Goal: Task Accomplishment & Management: Use online tool/utility

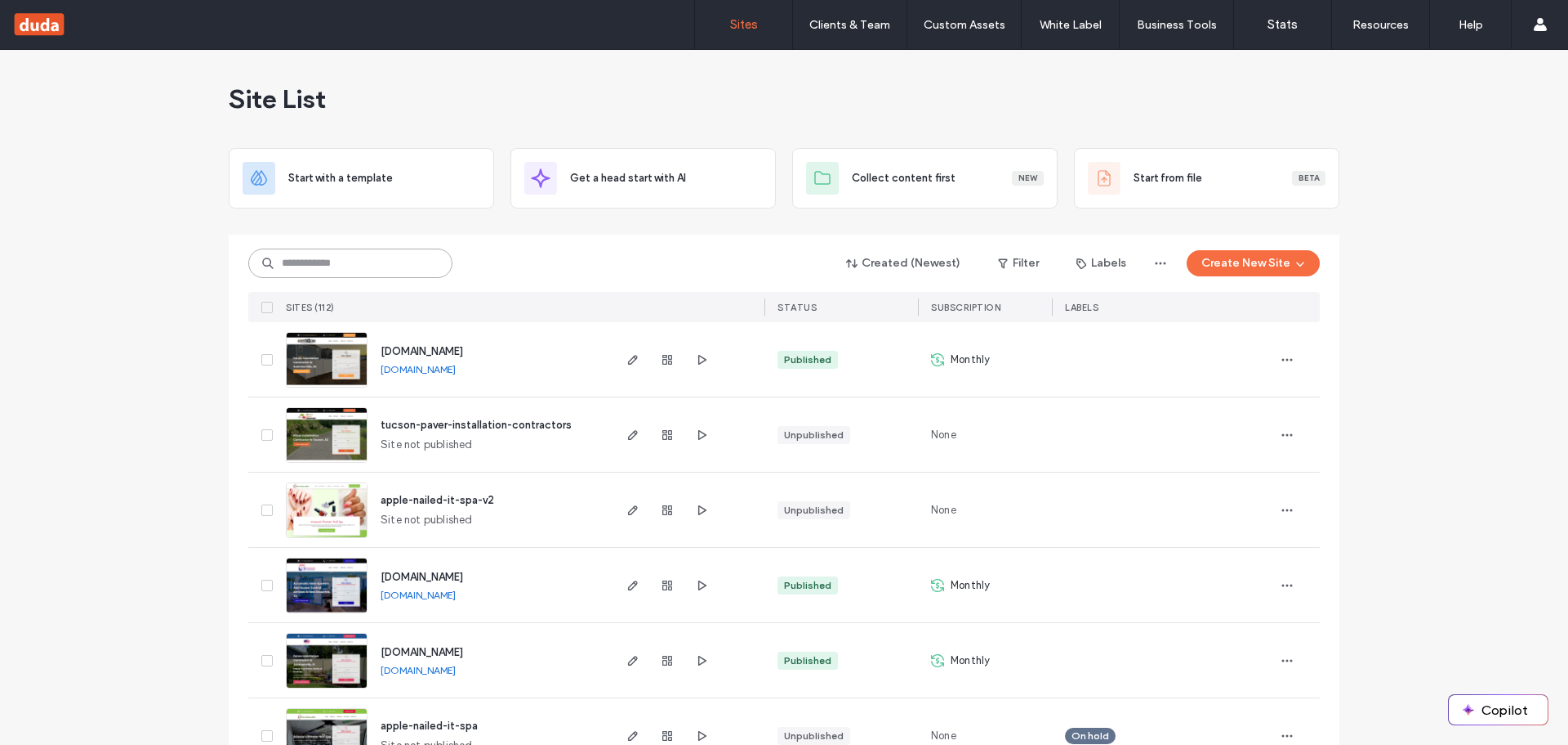
click at [398, 270] on input at bounding box center [350, 263] width 204 height 30
click at [631, 506] on use "button" at bounding box center [633, 510] width 10 height 10
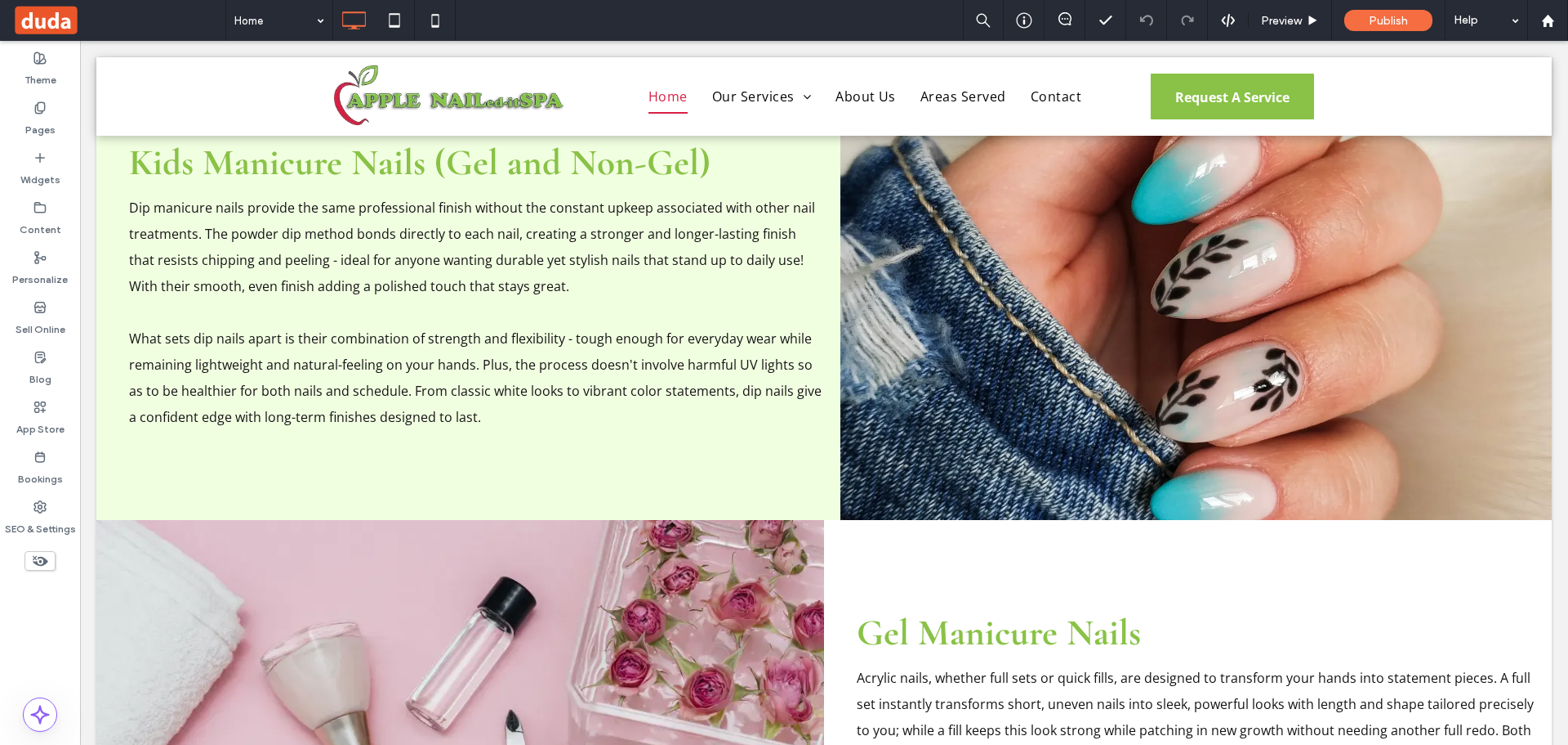
type input "*********"
type input "**"
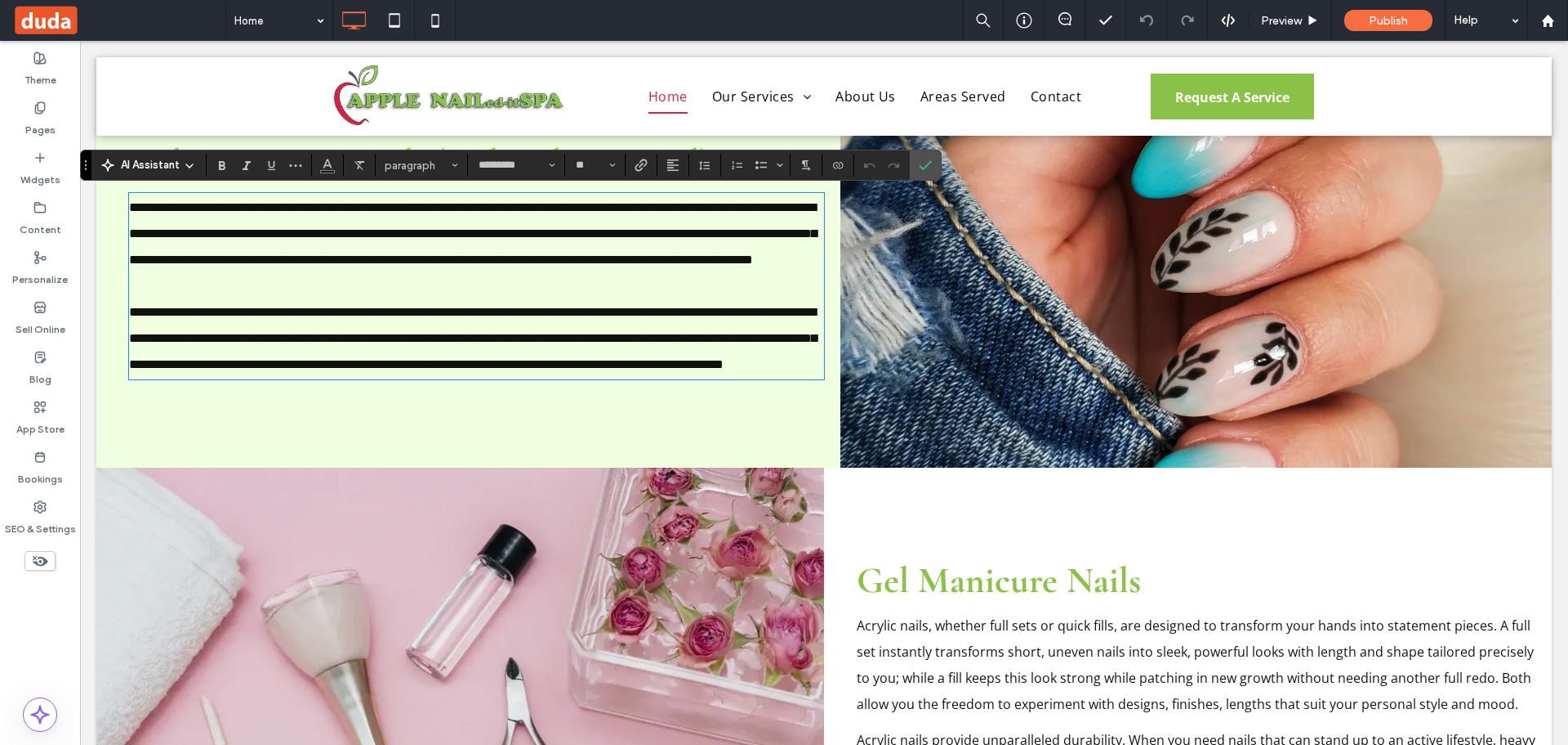
click at [465, 266] on span "**********" at bounding box center [472, 233] width 688 height 64
click at [924, 163] on icon "Confirm" at bounding box center [925, 166] width 13 height 13
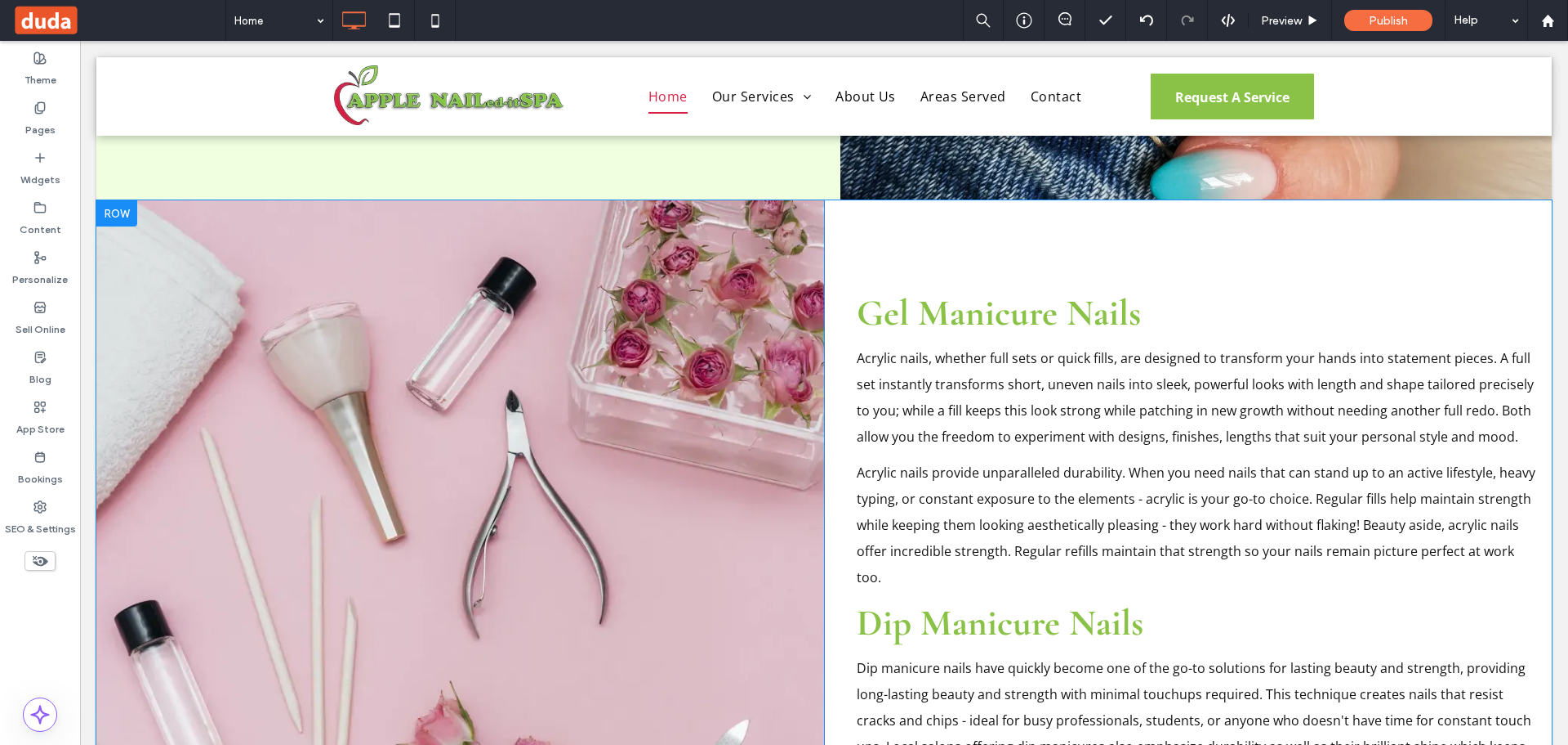
scroll to position [2615, 0]
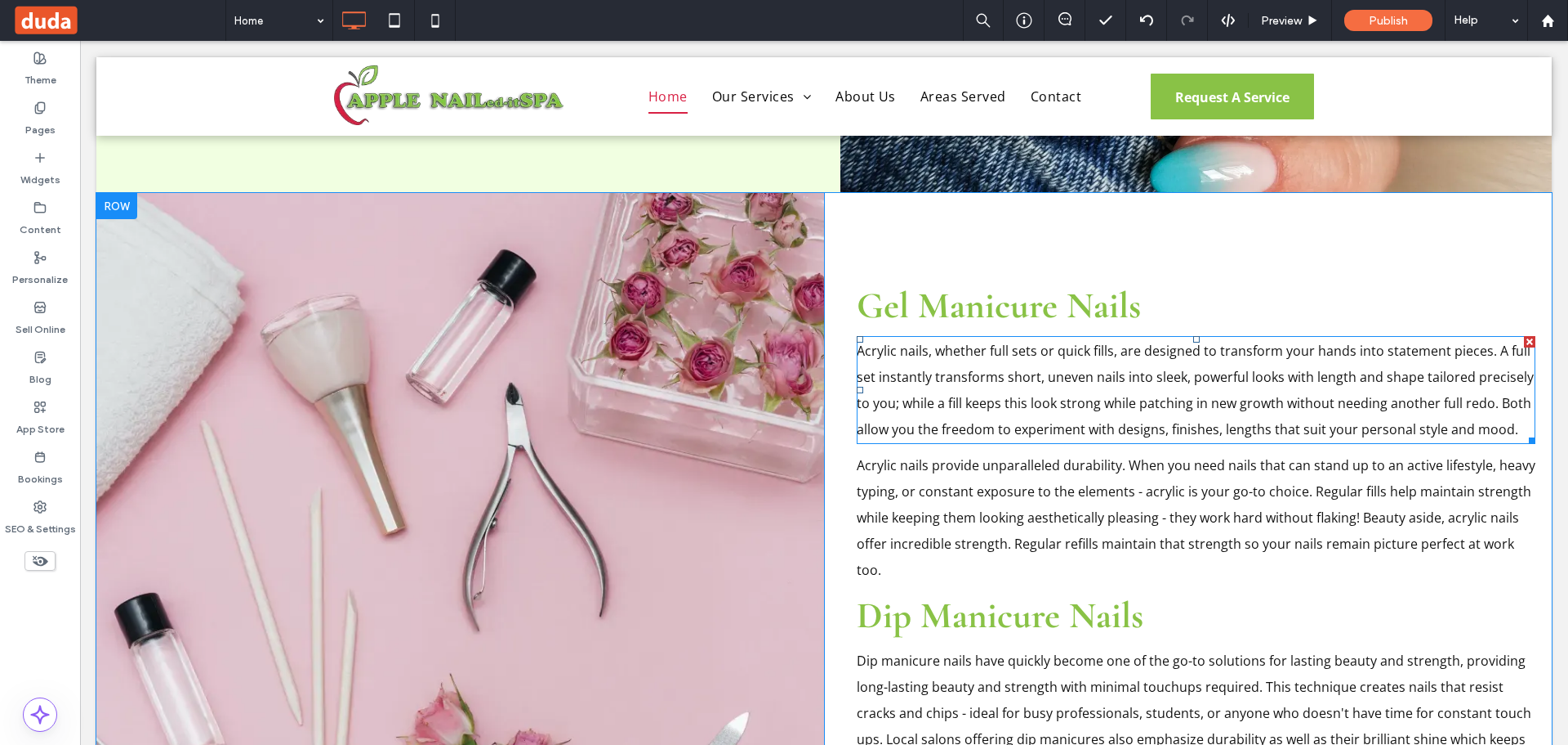
click at [965, 387] on p "Acrylic nails, whether full sets or quick fills, are designed to transform your…" at bounding box center [1197, 390] width 679 height 105
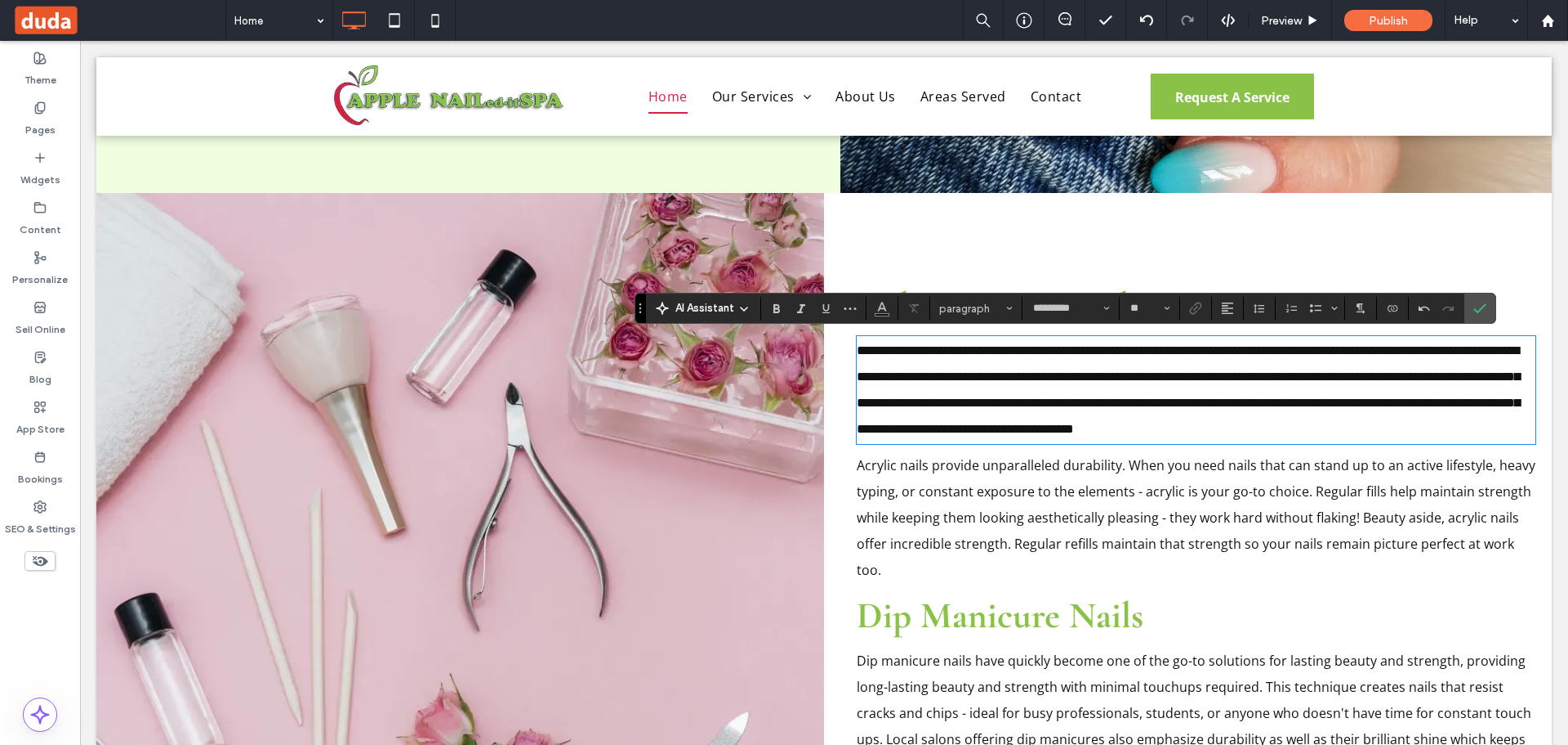
scroll to position [0, 0]
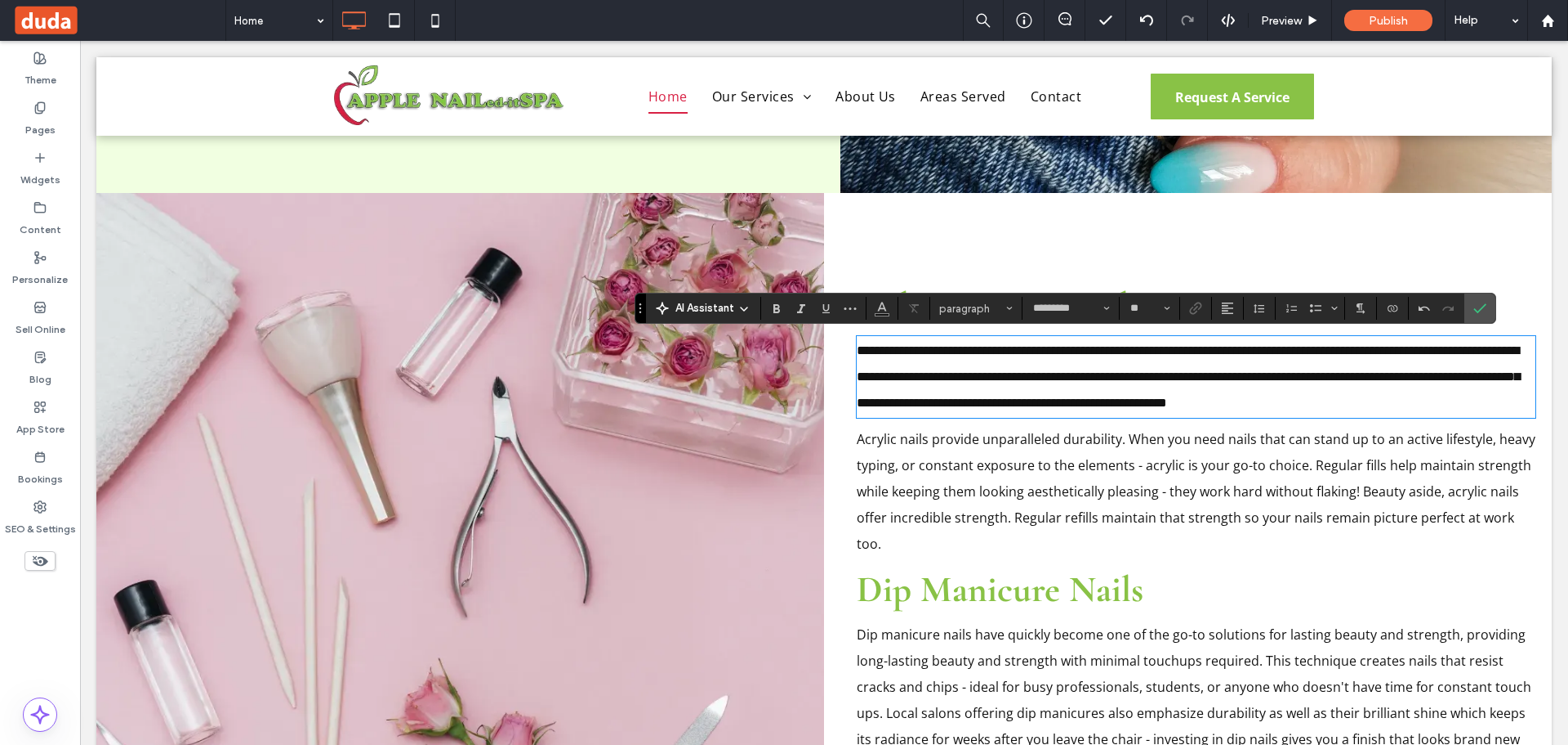
click at [1011, 505] on p "Acrylic nails provide unparalleled durability. When you need nails that can sta…" at bounding box center [1197, 491] width 679 height 131
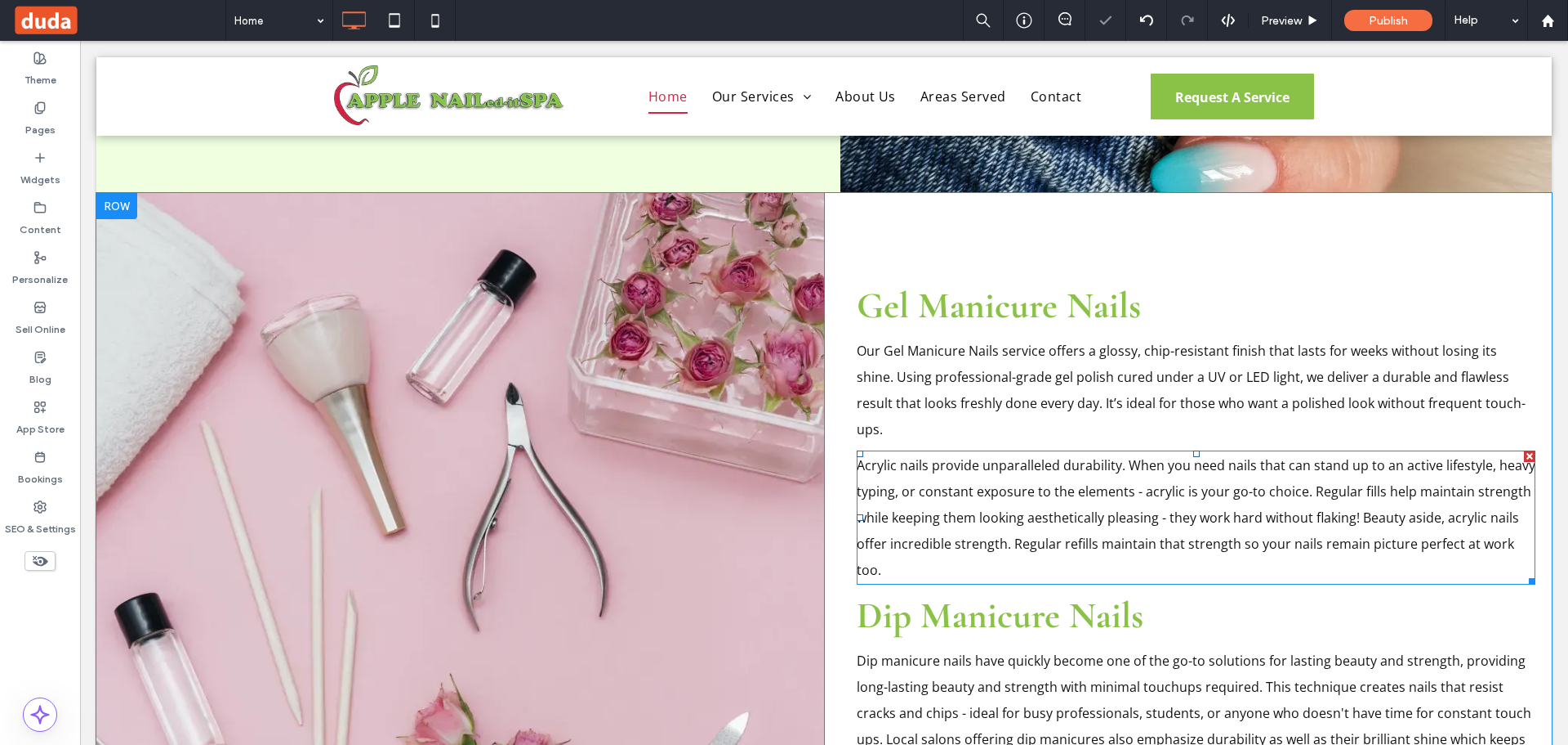
click at [1018, 494] on span "Acrylic nails provide unparalleled durability. When you need nails that can sta…" at bounding box center [1197, 517] width 679 height 122
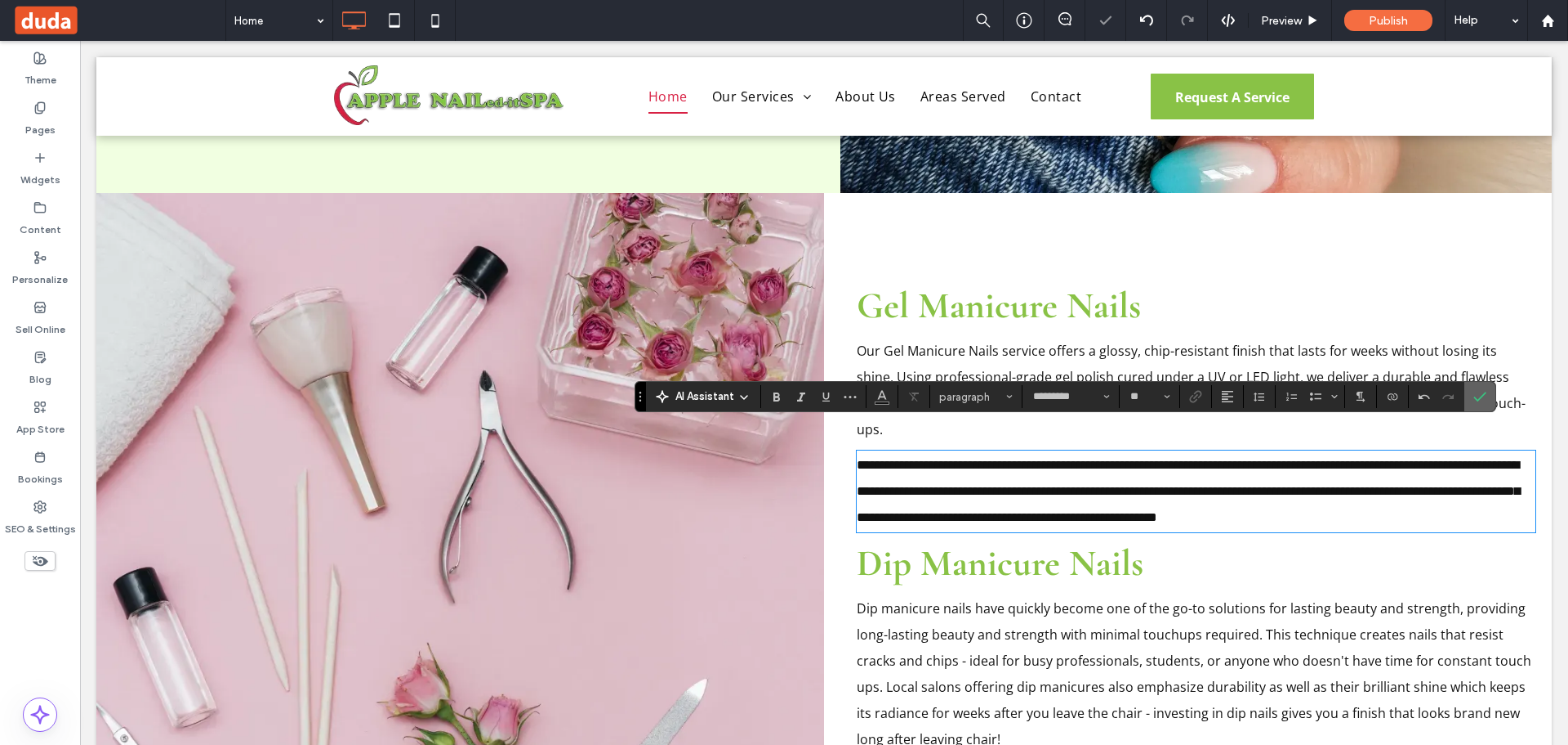
click at [1473, 387] on label "Confirm" at bounding box center [1479, 397] width 24 height 30
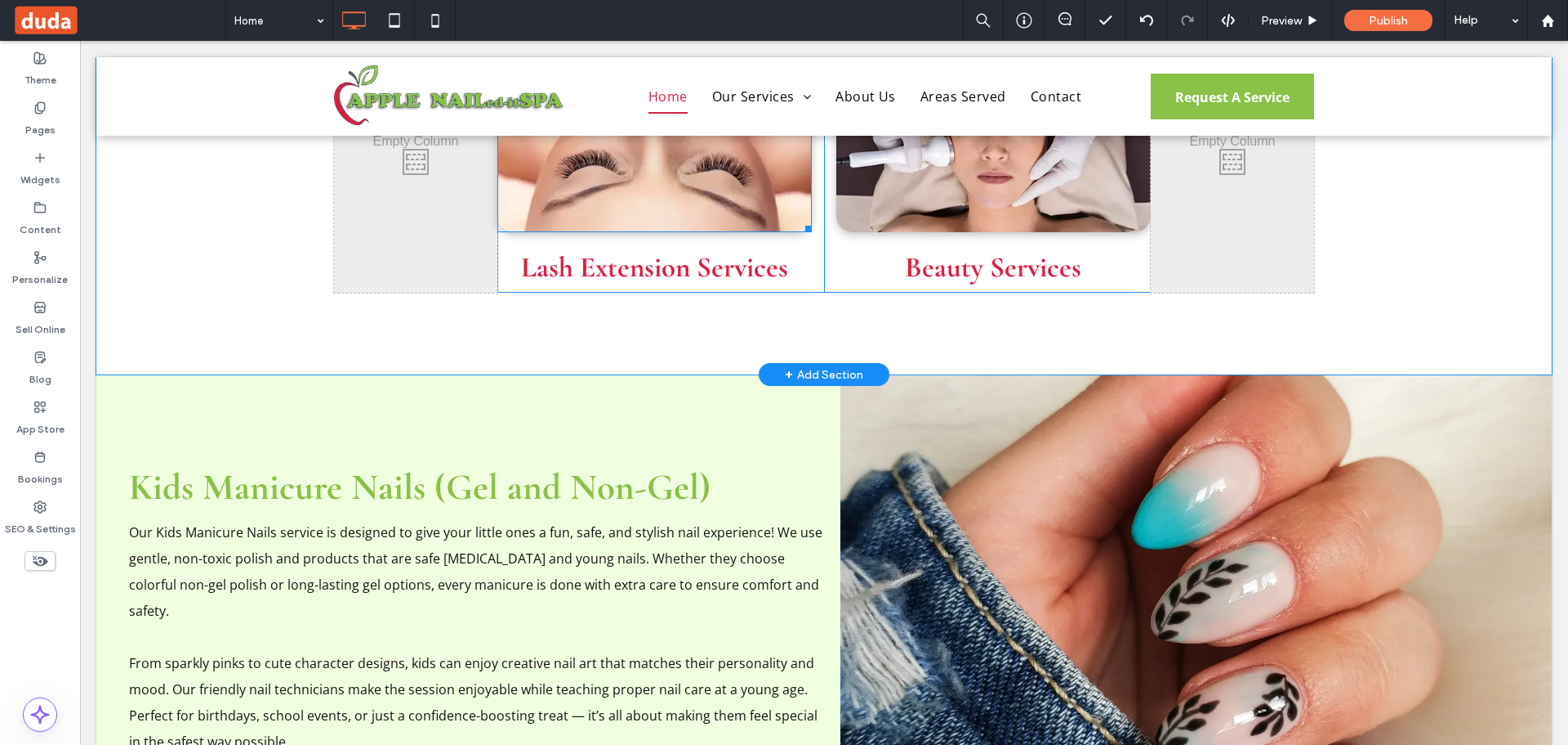
scroll to position [1880, 0]
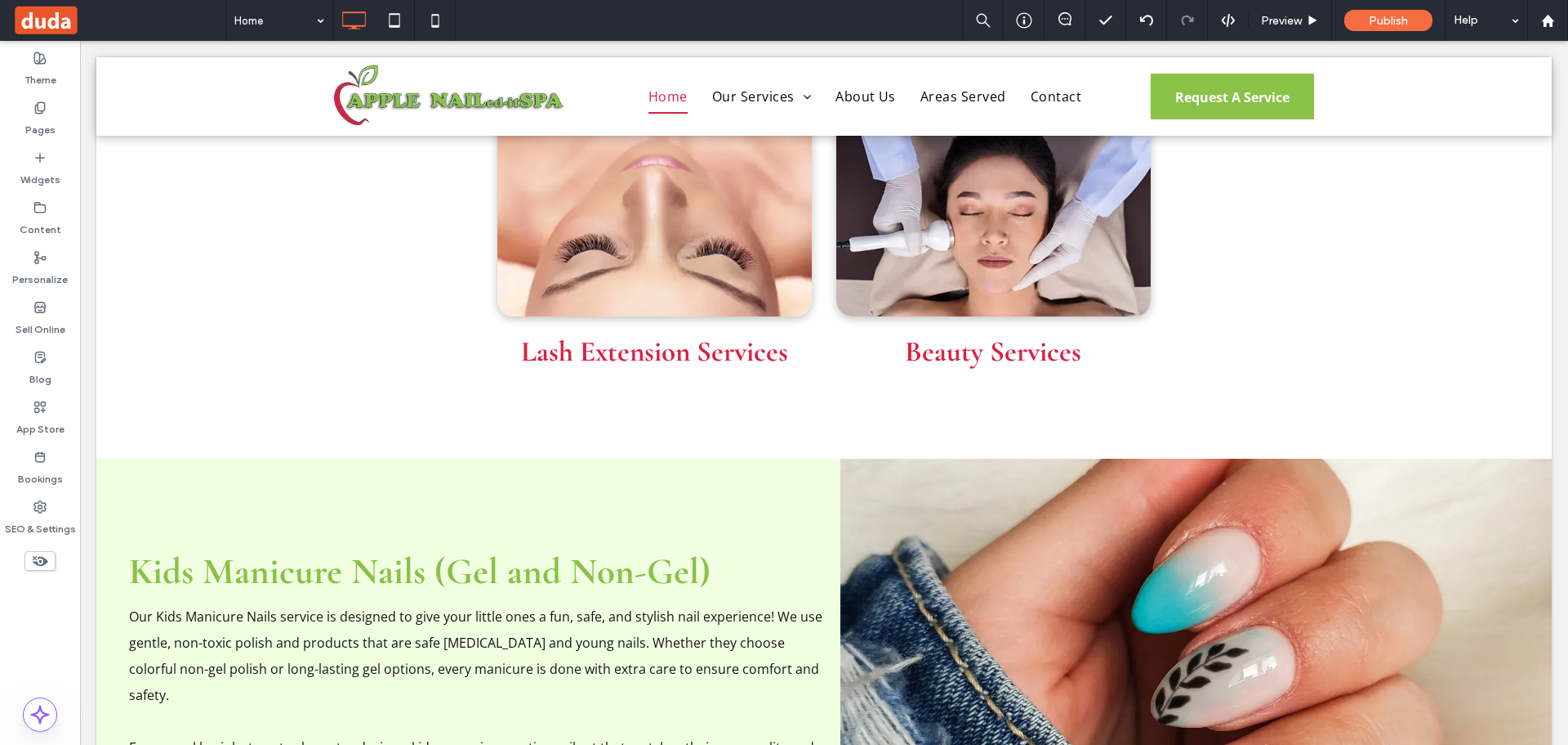
click at [744, 8] on div "Home Preview Publish Help" at bounding box center [897, 20] width 1343 height 40
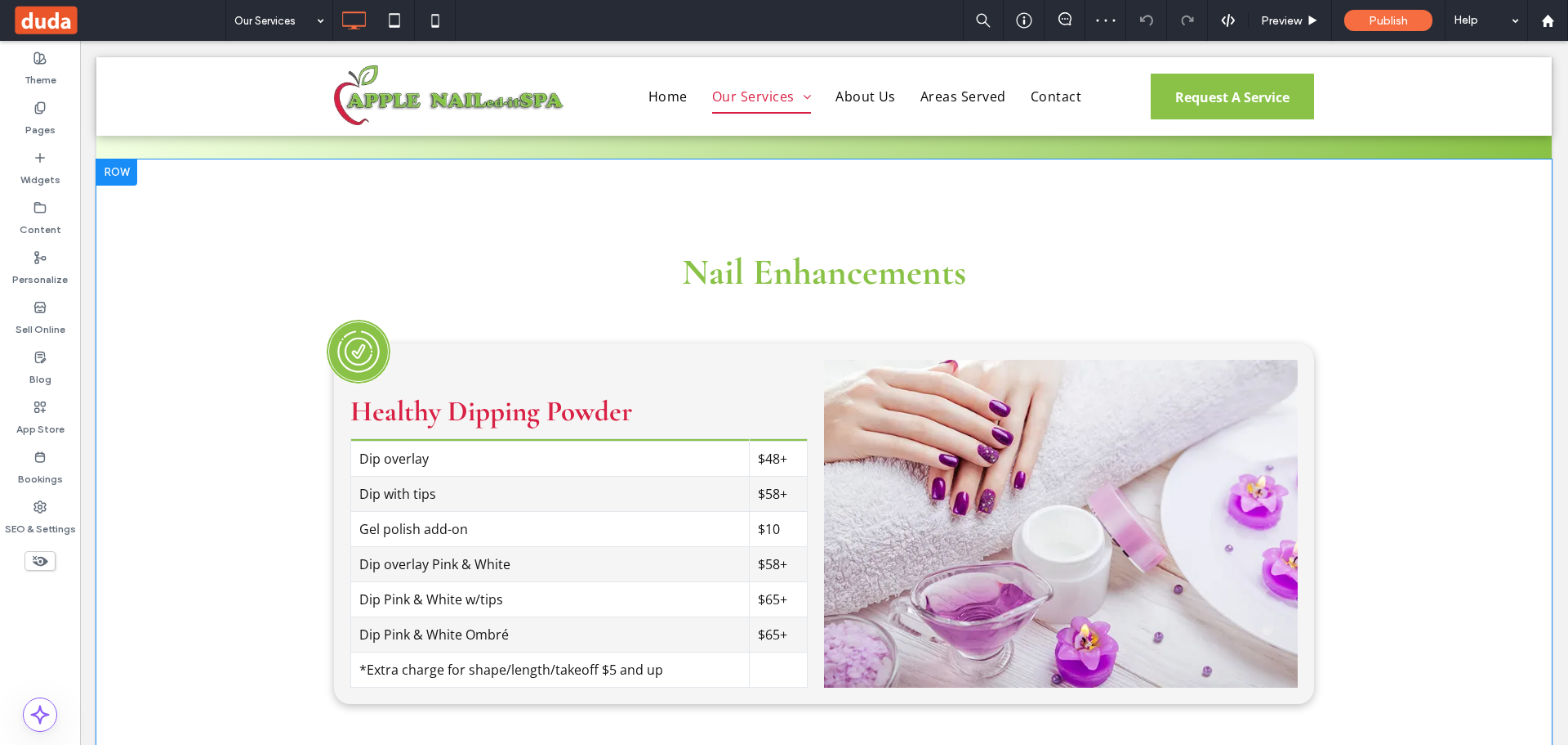
scroll to position [1390, 0]
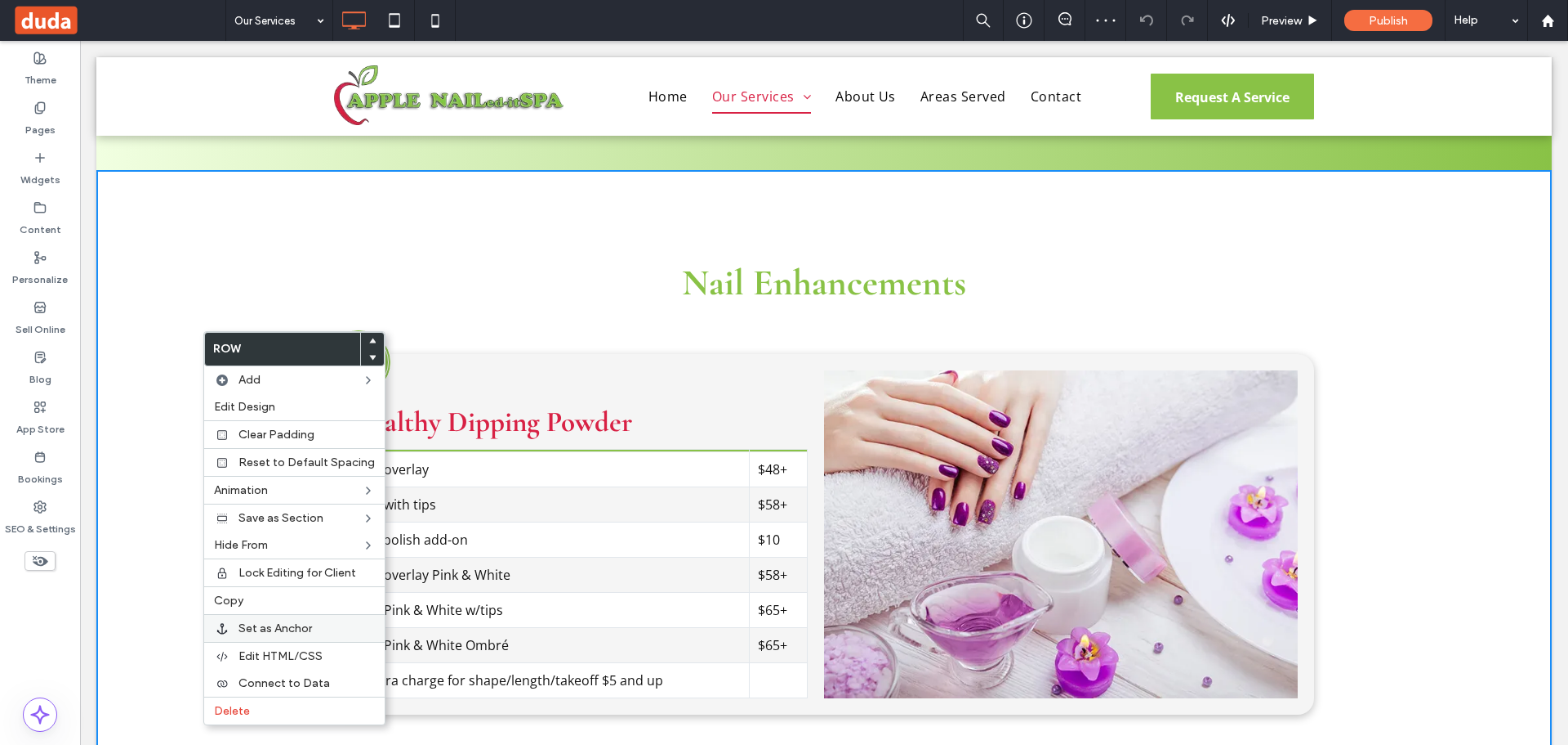
click at [287, 629] on span "Set as Anchor" at bounding box center [275, 628] width 73 height 13
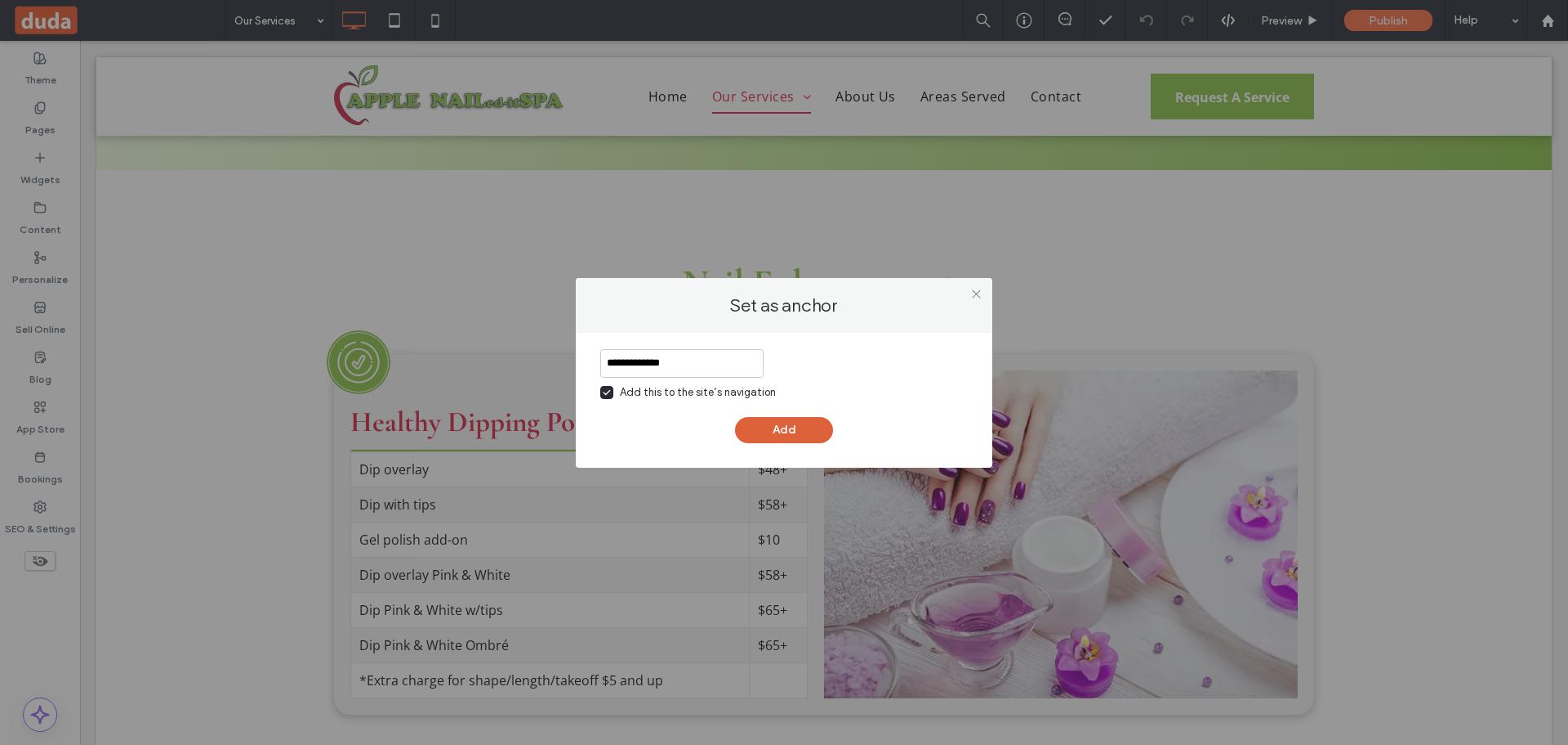
type input "**********"
click at [758, 424] on button "Add" at bounding box center [784, 429] width 98 height 26
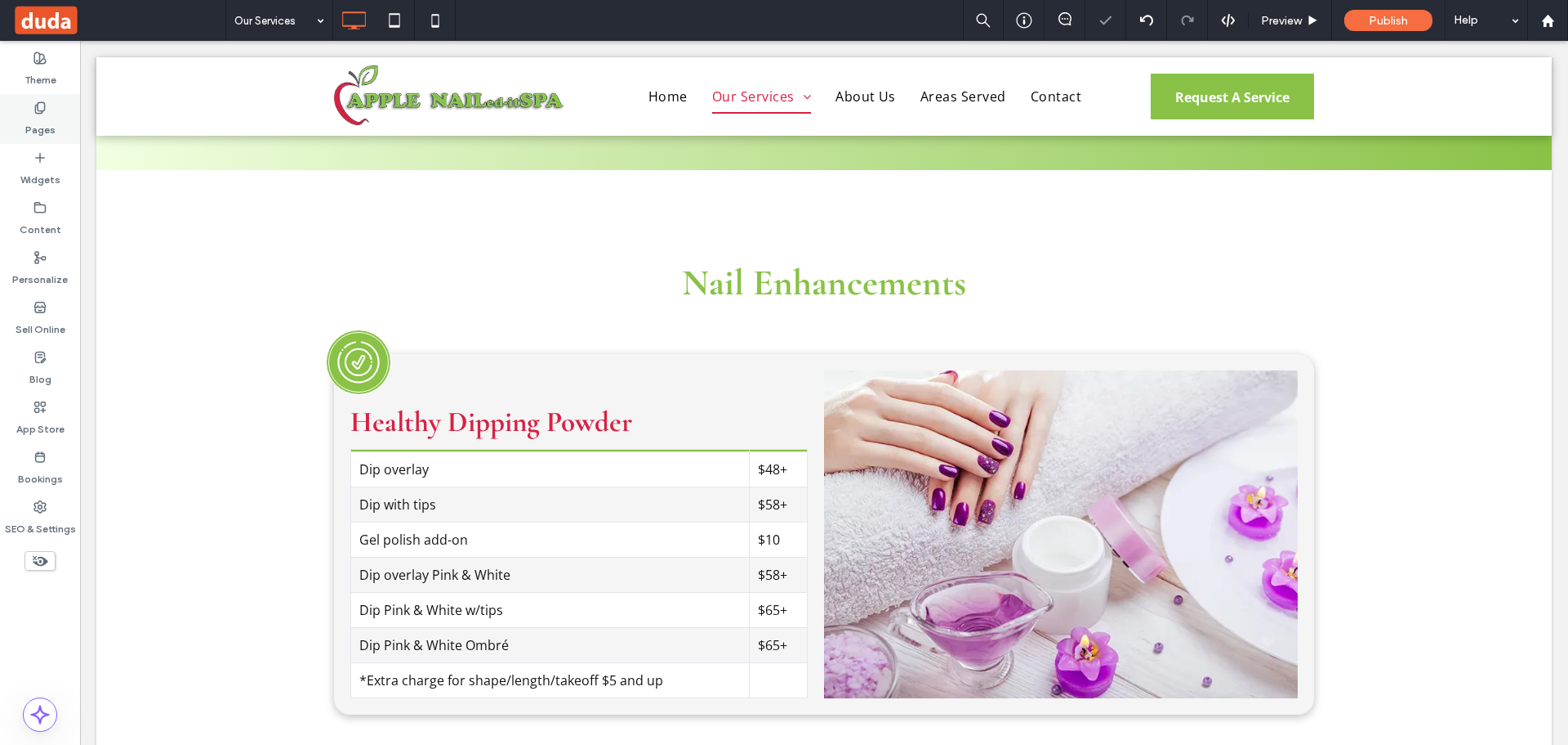
click at [40, 96] on div "Pages" at bounding box center [39, 119] width 80 height 50
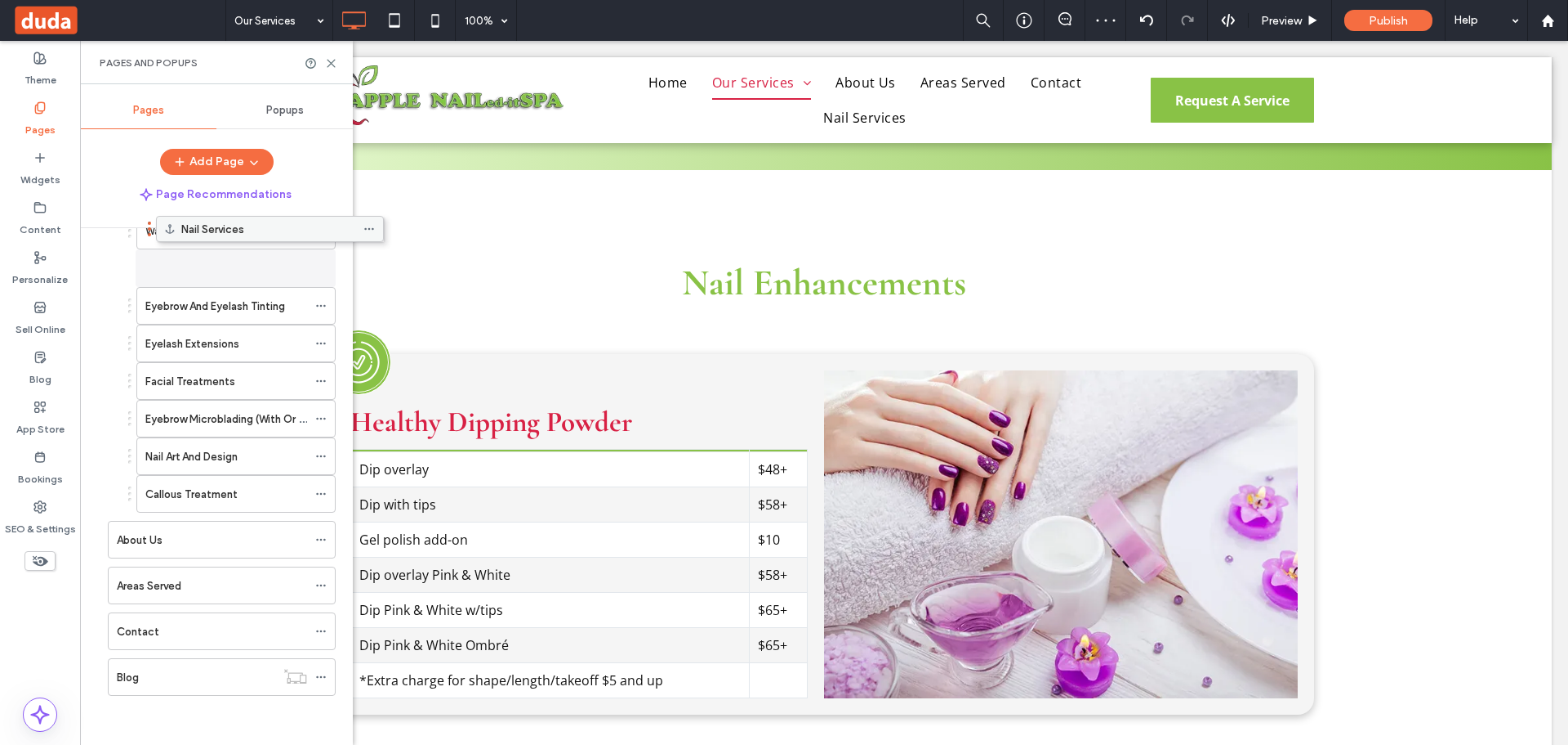
scroll to position [2, 0]
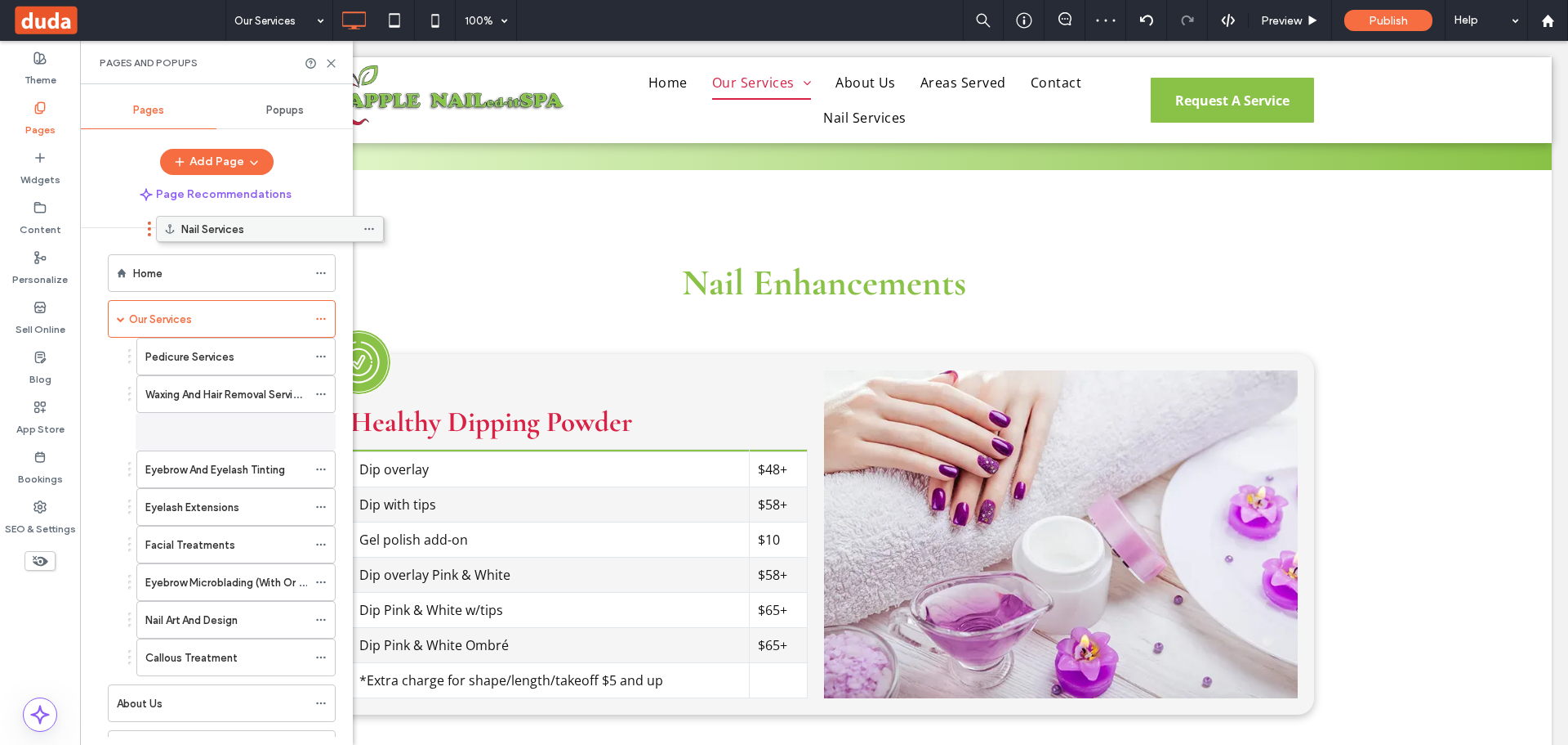
drag, startPoint x: 150, startPoint y: 681, endPoint x: 194, endPoint y: 236, distance: 447.2
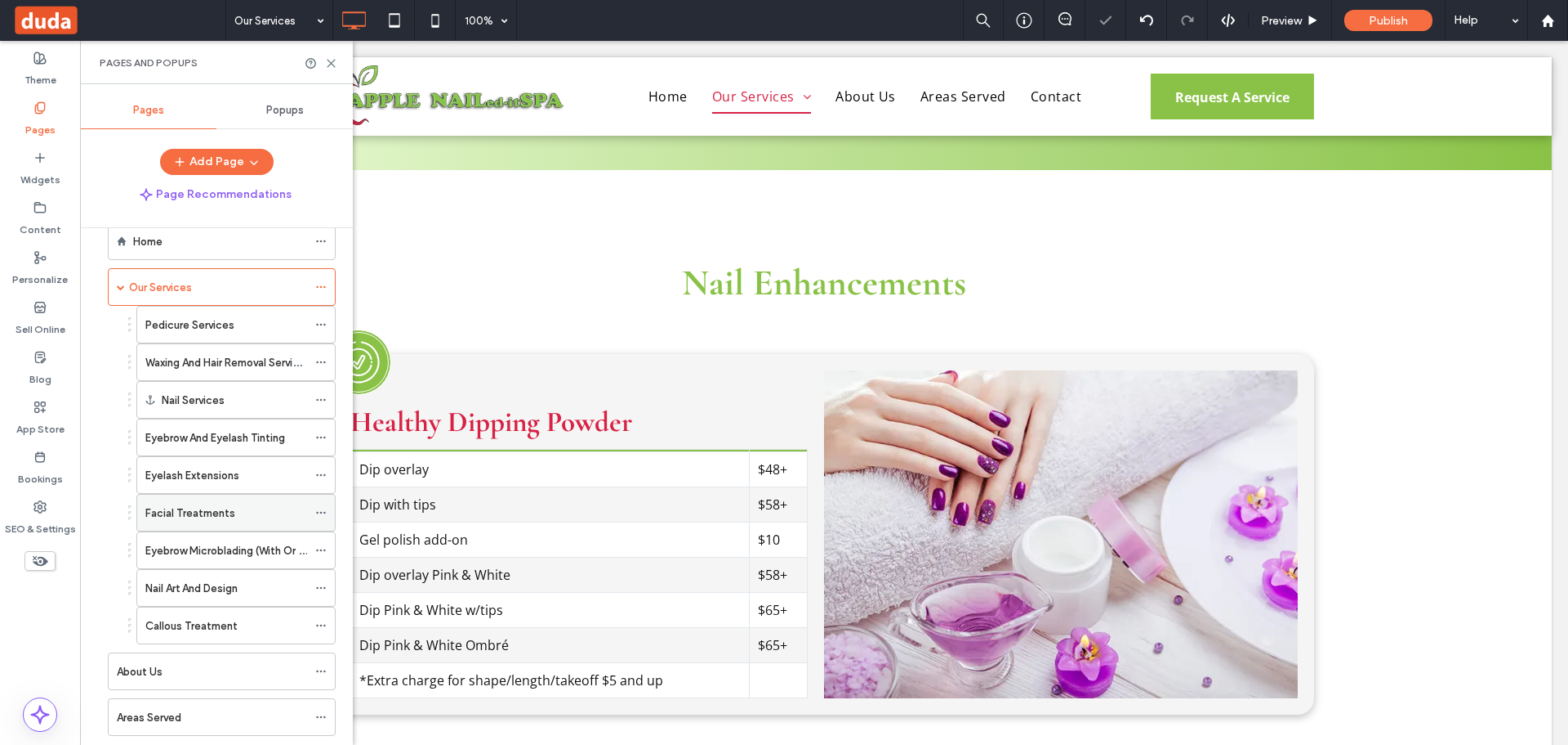
scroll to position [0, 0]
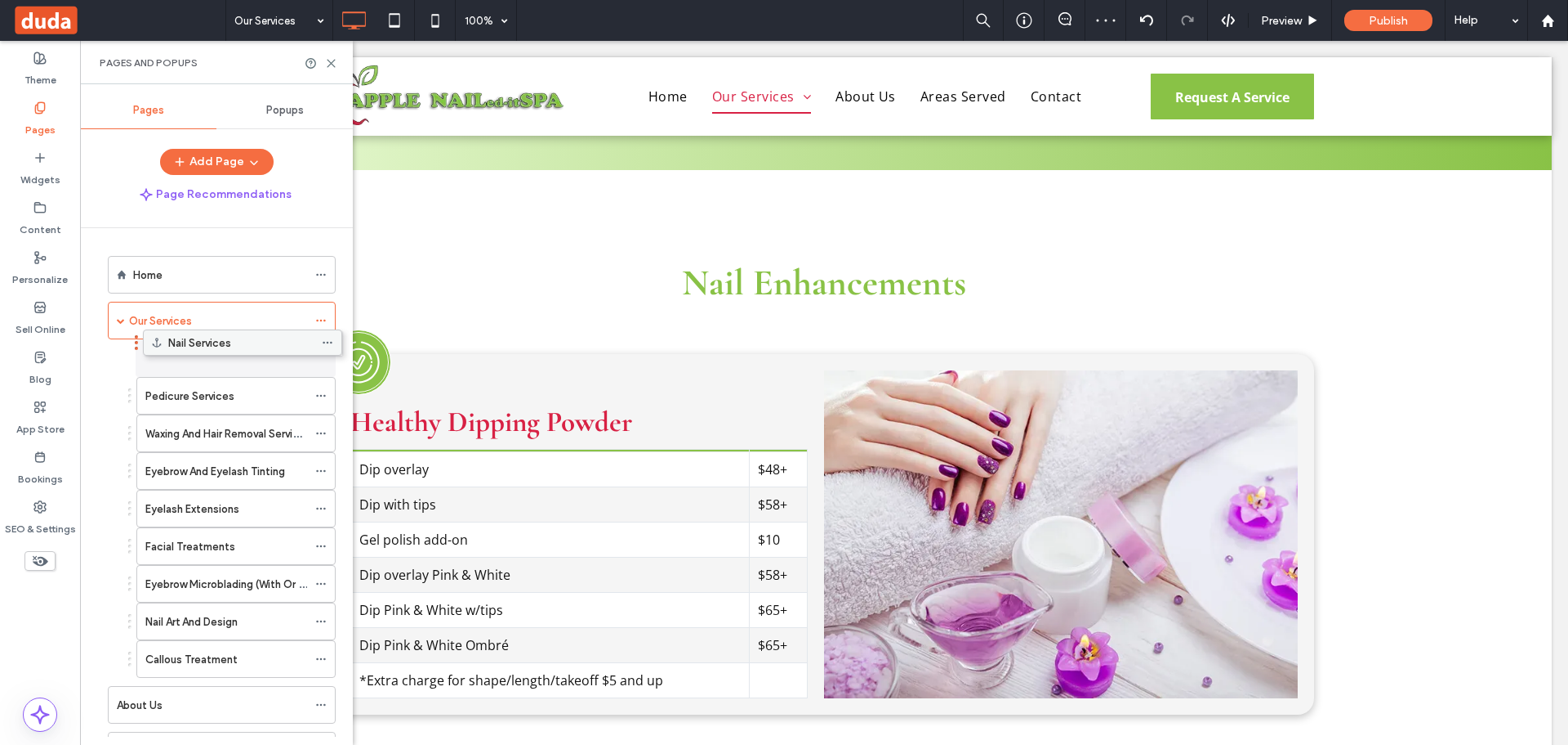
drag, startPoint x: 186, startPoint y: 430, endPoint x: 192, endPoint y: 337, distance: 93.2
click at [328, 57] on icon at bounding box center [331, 63] width 13 height 13
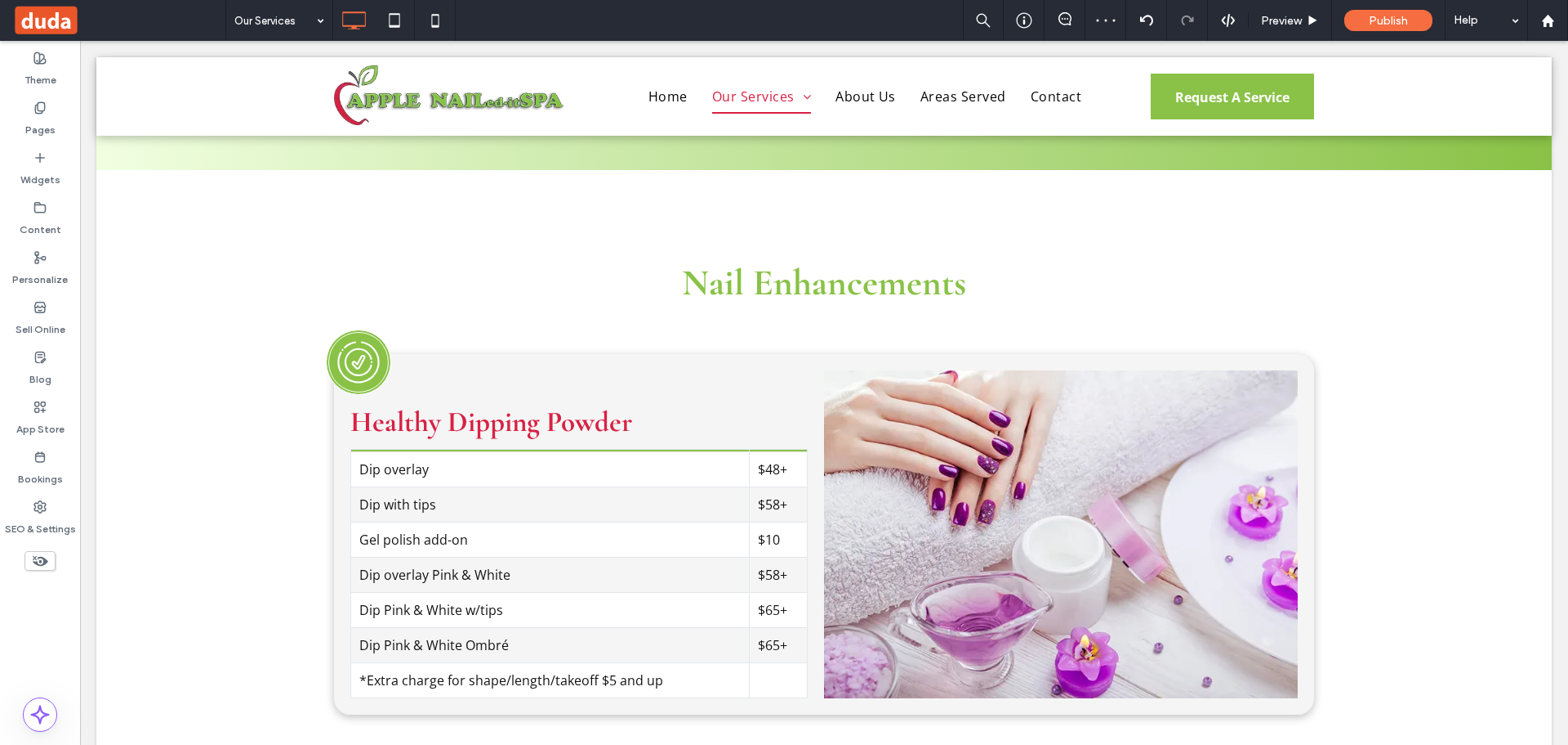
click at [615, 19] on div "Our Services Preview Publish Help" at bounding box center [897, 20] width 1343 height 40
click at [0, 97] on div "Pages" at bounding box center [39, 119] width 80 height 50
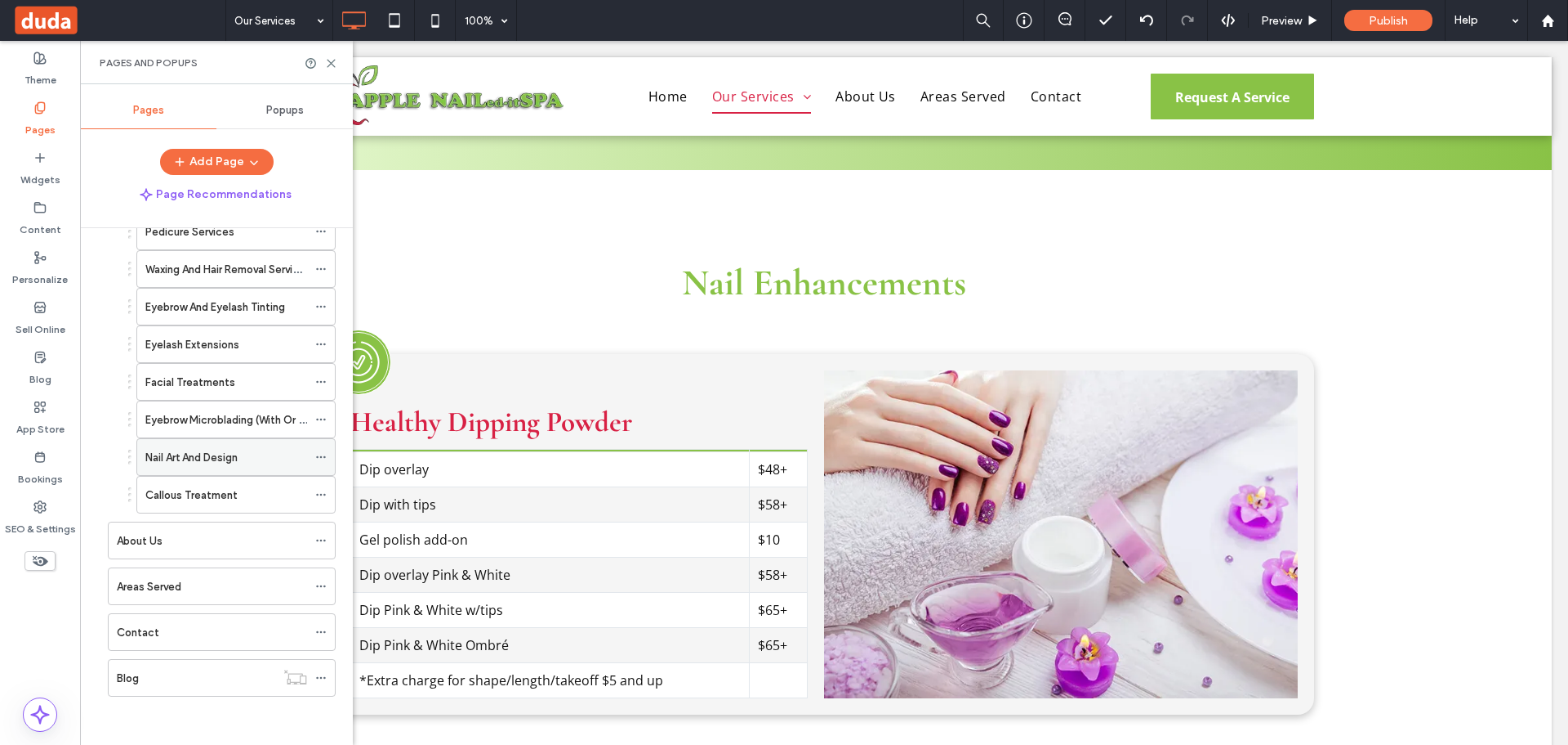
scroll to position [166, 0]
click at [173, 516] on ol "Home Our Services Nail Services Pedicure Services Waxing And Hair Removal Servi…" at bounding box center [212, 393] width 248 height 604
click at [158, 595] on div "Areas Served" at bounding box center [212, 584] width 190 height 36
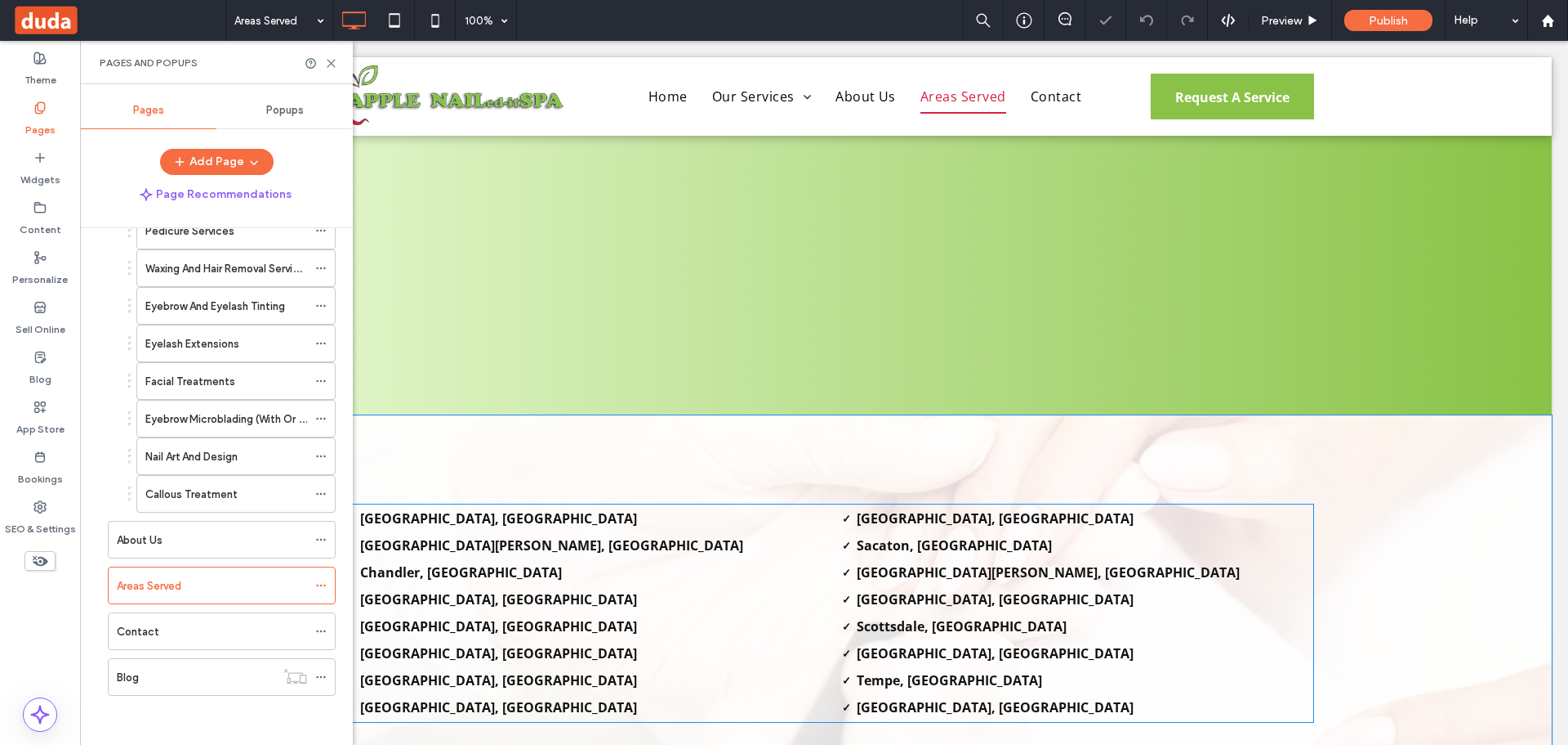
scroll to position [1226, 0]
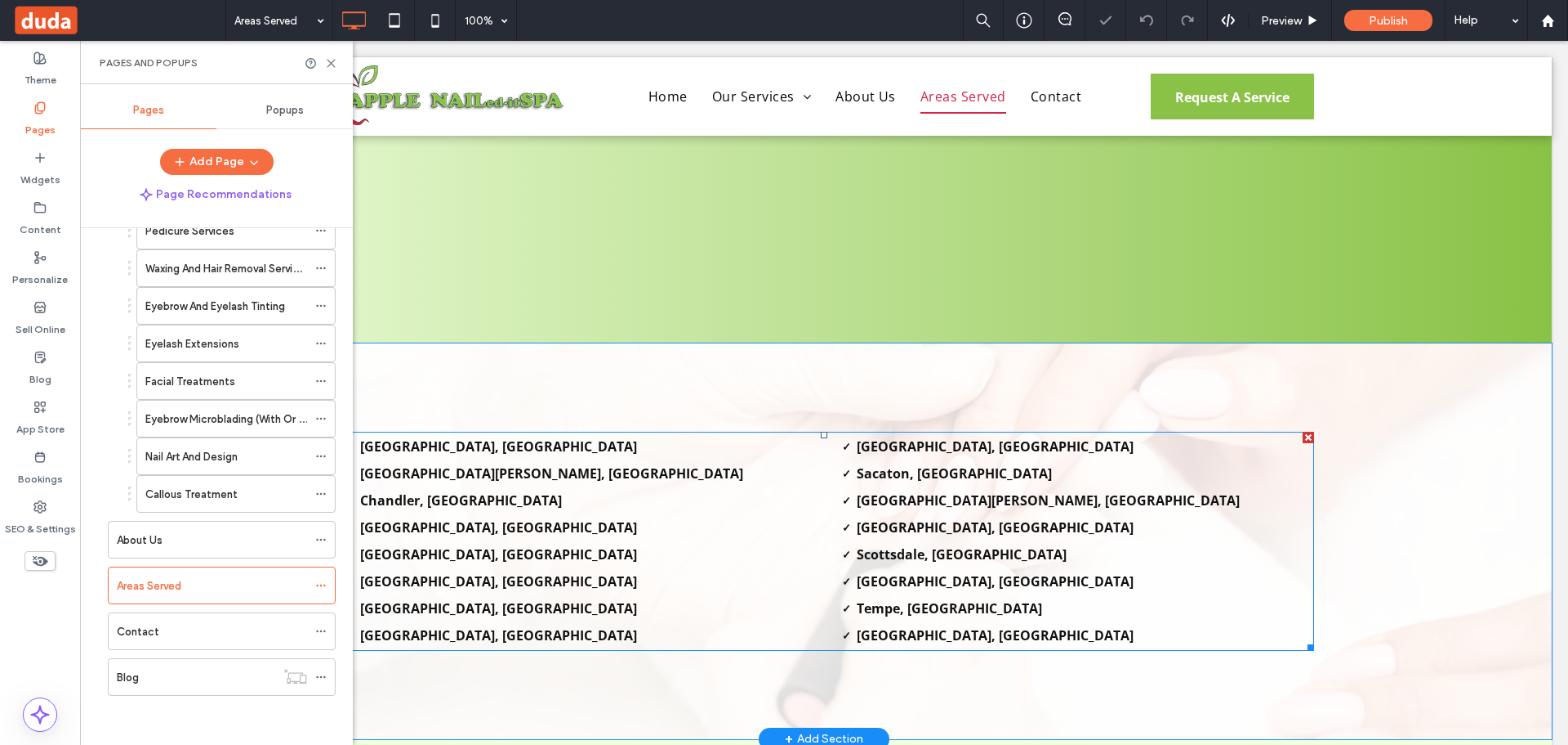
click at [490, 455] on li "[GEOGRAPHIC_DATA], [GEOGRAPHIC_DATA]" at bounding box center [589, 447] width 458 height 27
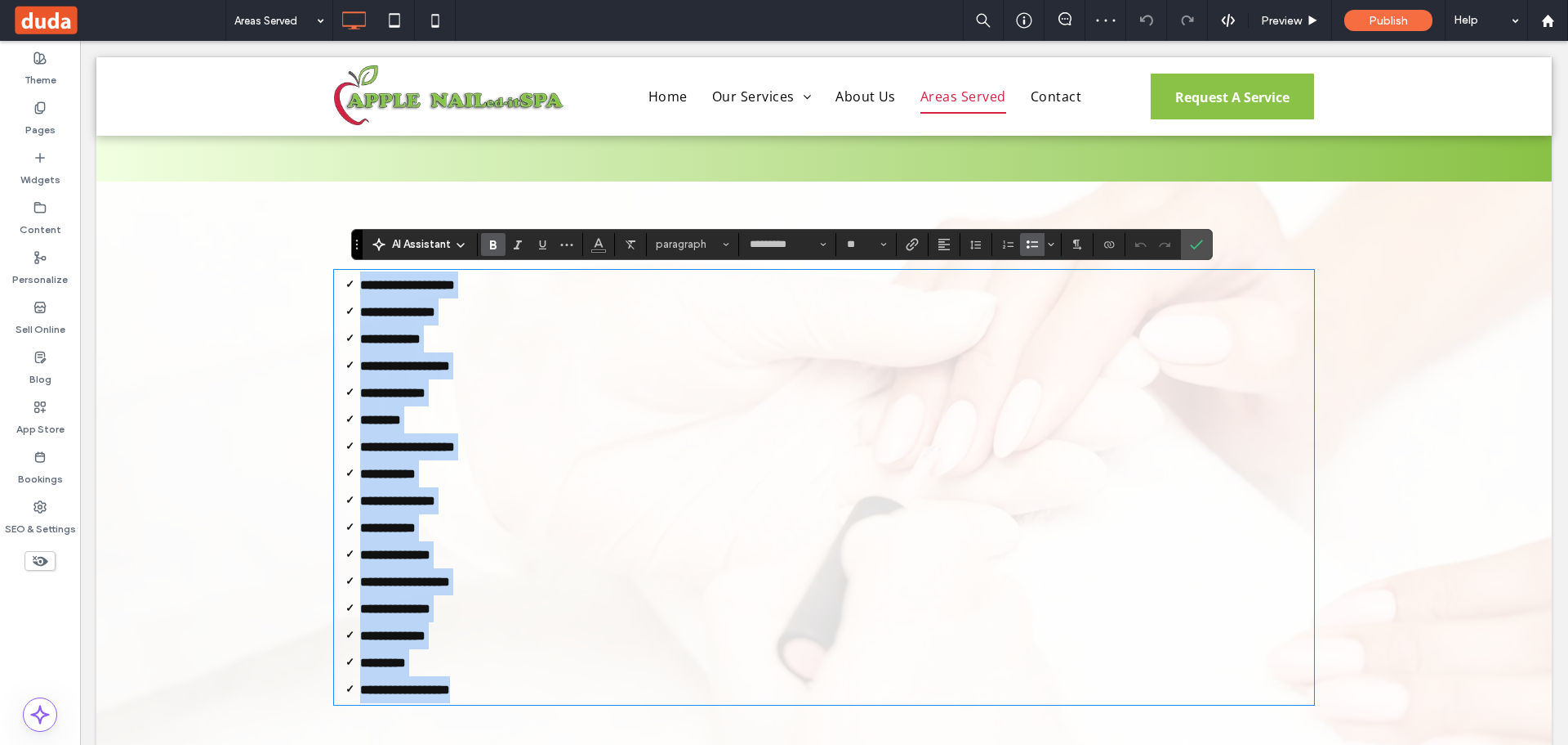
scroll to position [1390, 0]
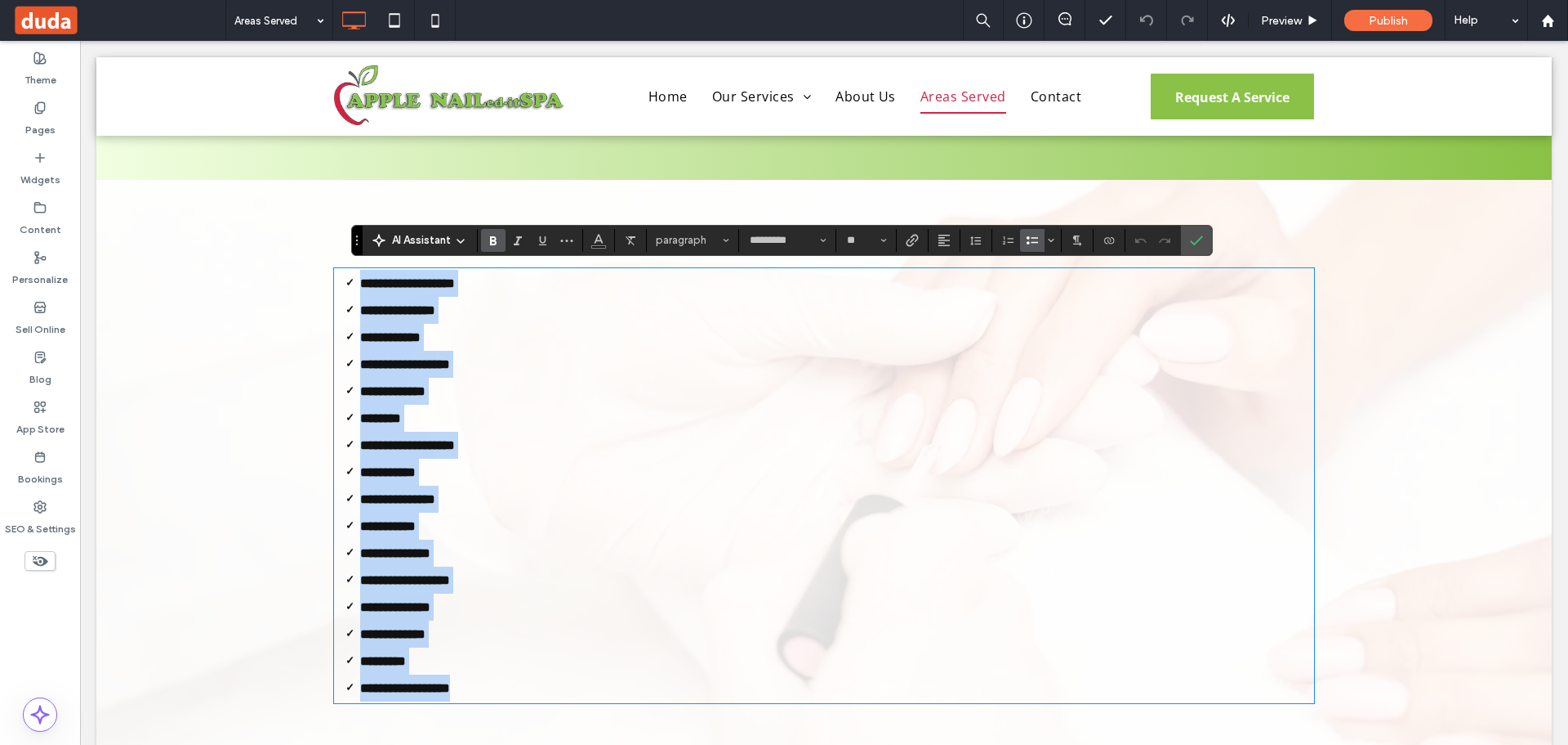
click at [478, 364] on li "**********" at bounding box center [589, 364] width 458 height 27
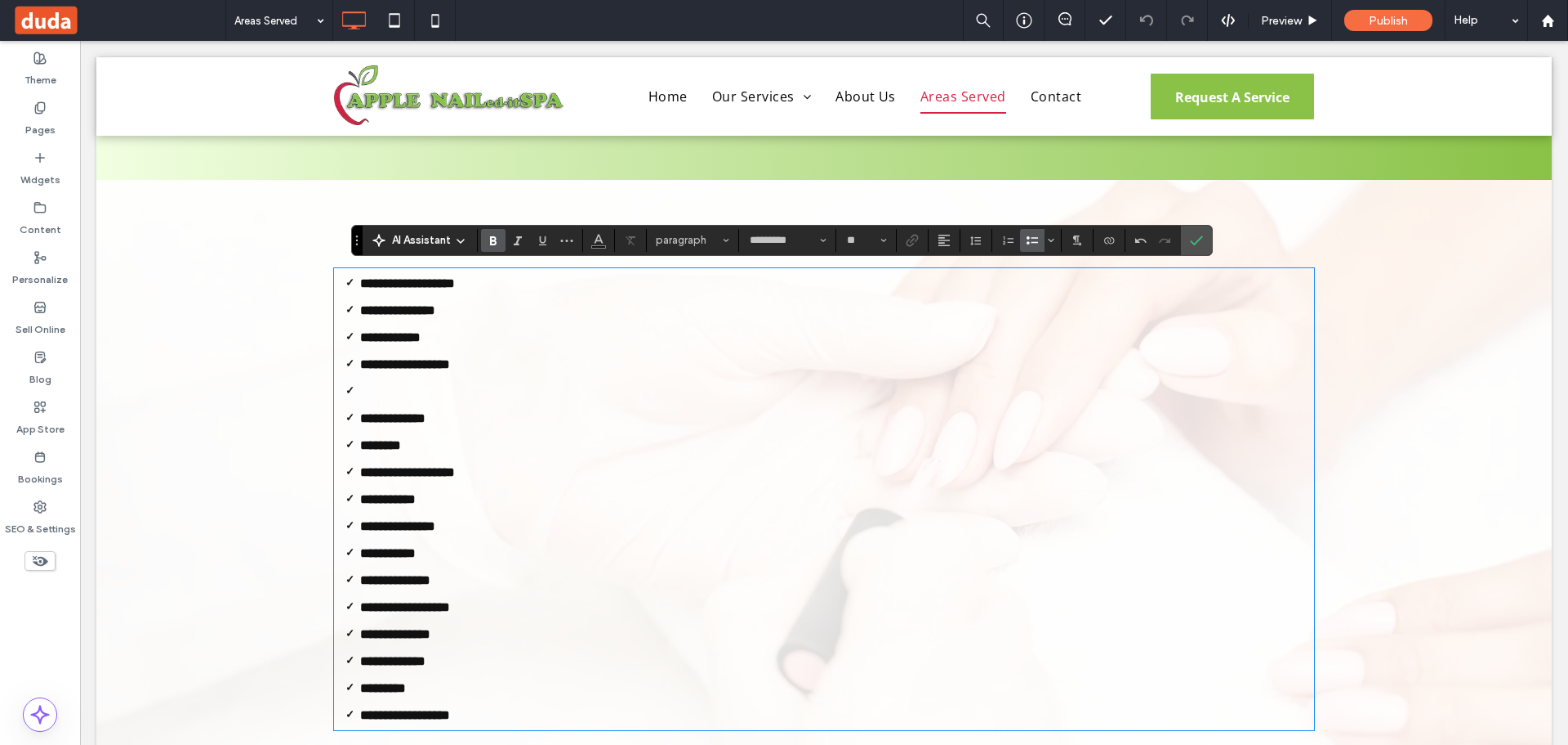
scroll to position [0, 0]
drag, startPoint x: 360, startPoint y: 393, endPoint x: 351, endPoint y: 393, distance: 9.0
click at [360, 393] on li "**********" at bounding box center [589, 391] width 458 height 27
click at [425, 391] on li "**********" at bounding box center [589, 391] width 458 height 27
drag, startPoint x: 1201, startPoint y: 236, endPoint x: 1117, endPoint y: 194, distance: 93.9
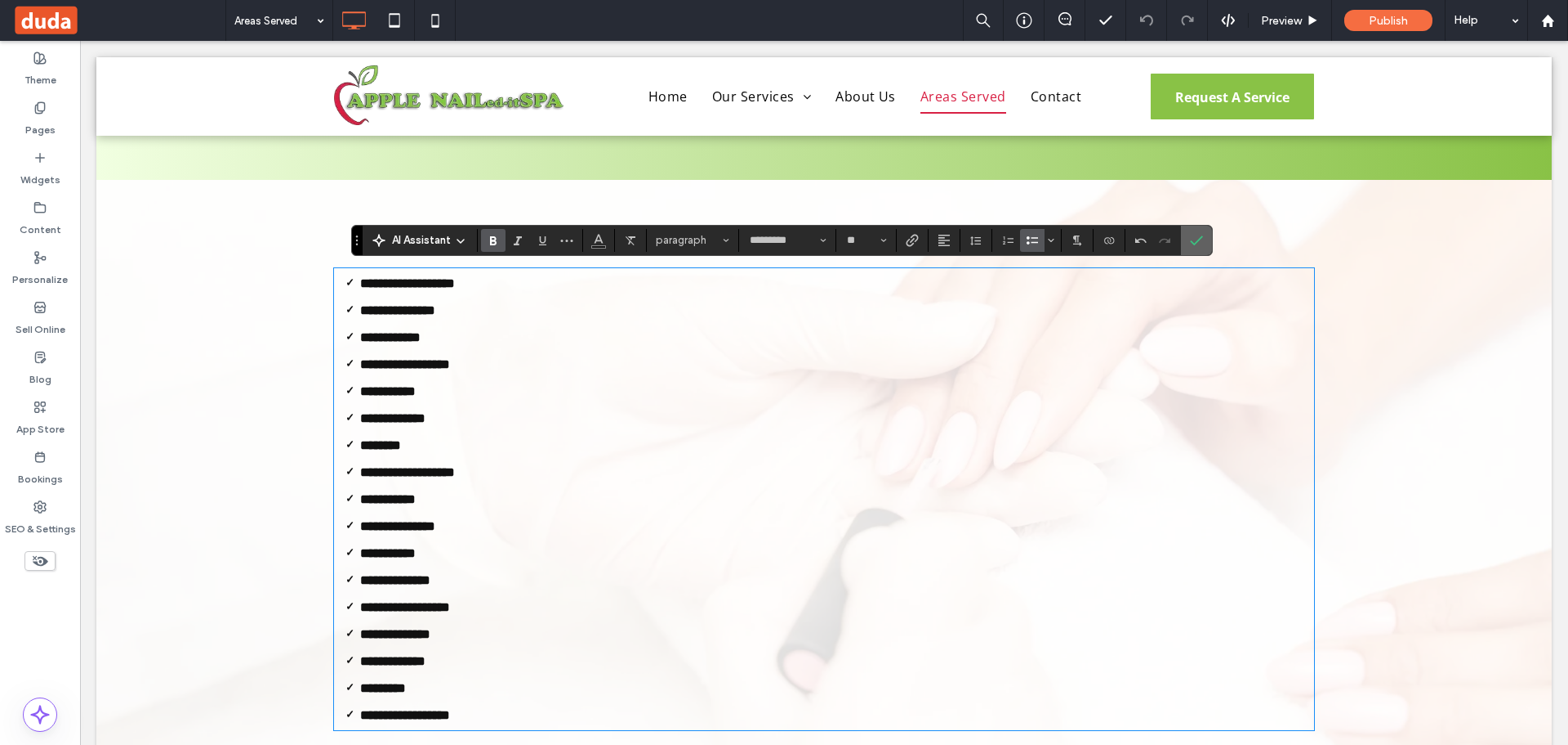
click at [1201, 236] on icon "Confirm" at bounding box center [1197, 241] width 13 height 13
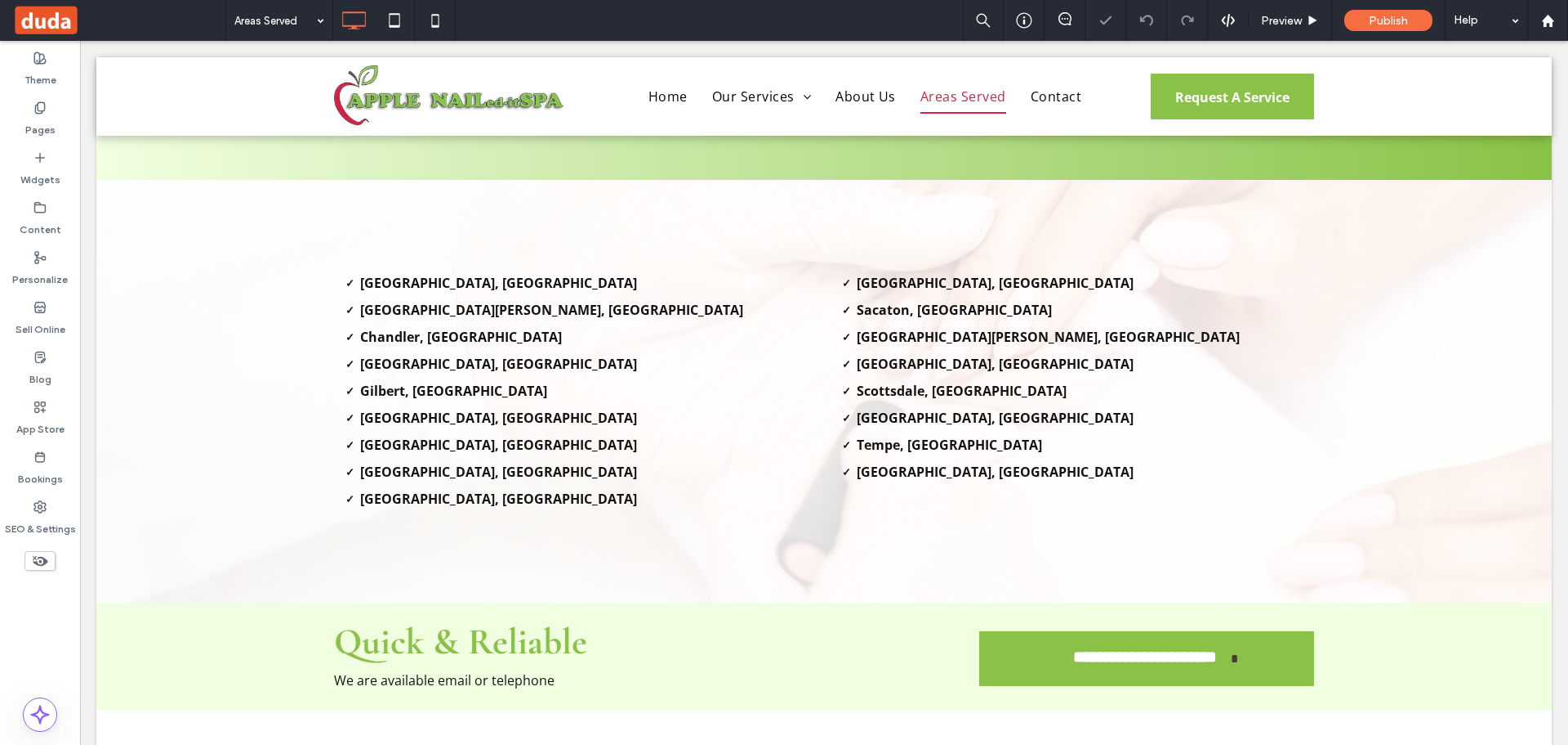
click at [807, 10] on div "Areas Served Preview Publish Help" at bounding box center [897, 20] width 1343 height 40
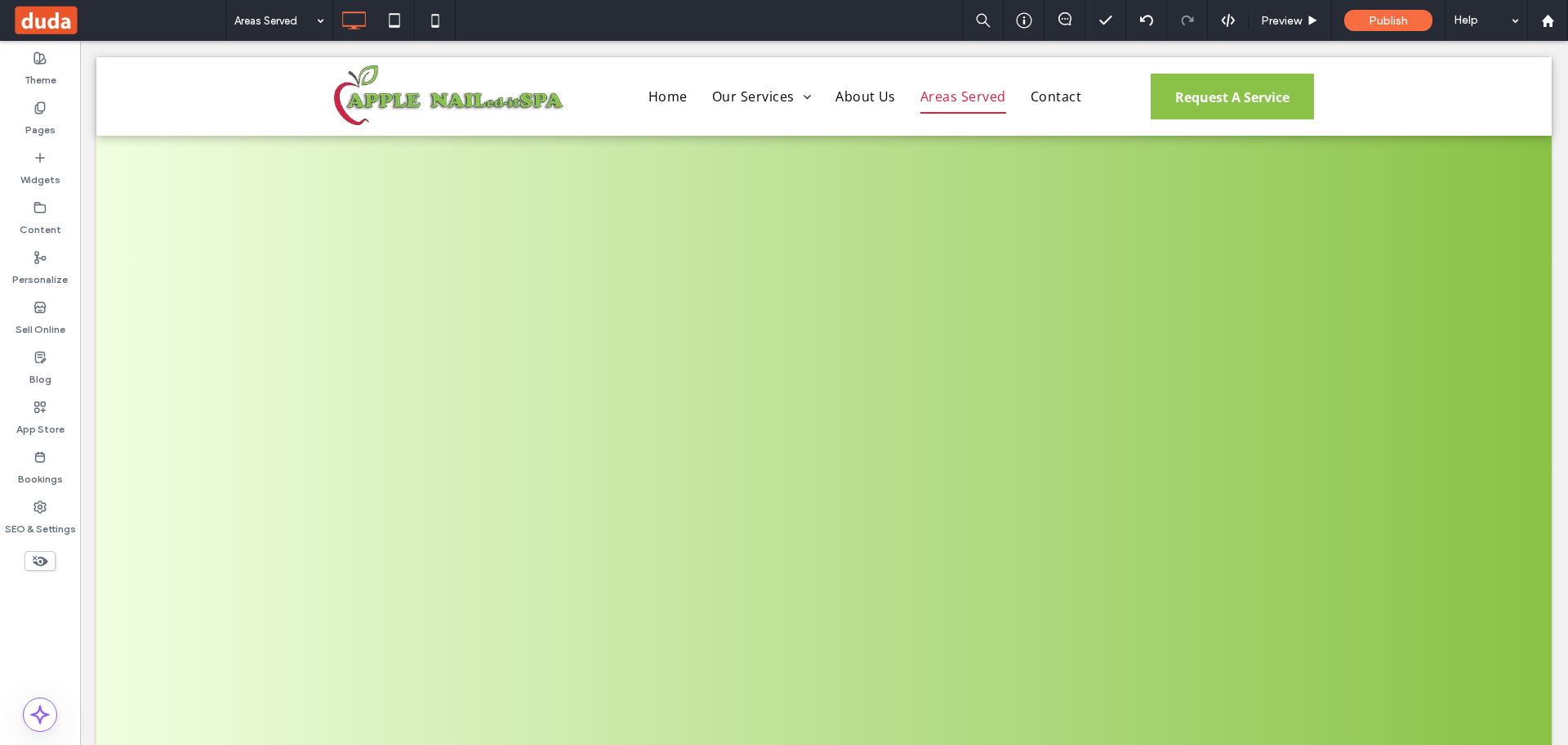
scroll to position [817, 0]
click at [674, 22] on div "Areas Served Preview Publish Help" at bounding box center [897, 20] width 1343 height 40
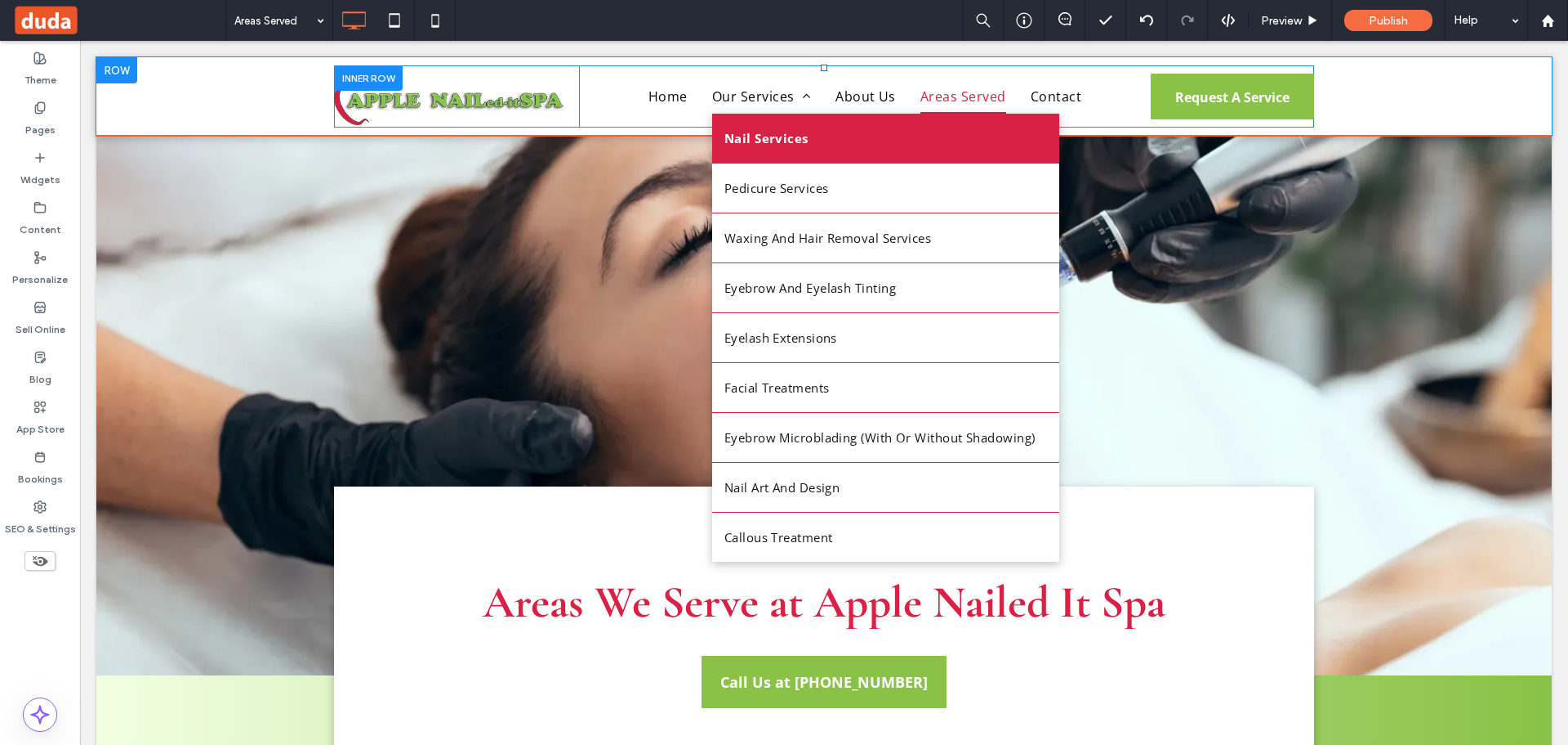
scroll to position [0, 0]
